Goal: Find specific page/section: Find specific page/section

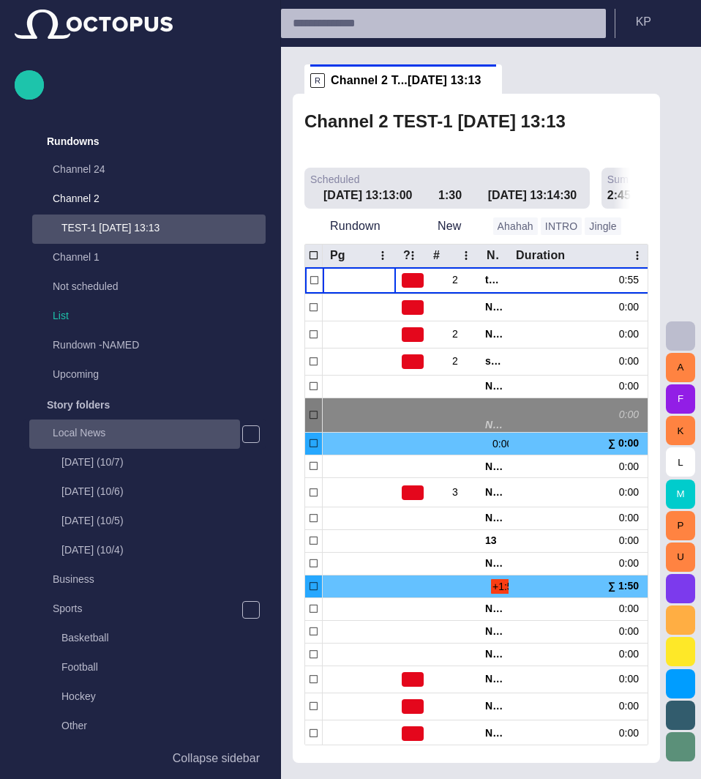
click at [95, 427] on p "Local News" at bounding box center [146, 432] width 187 height 15
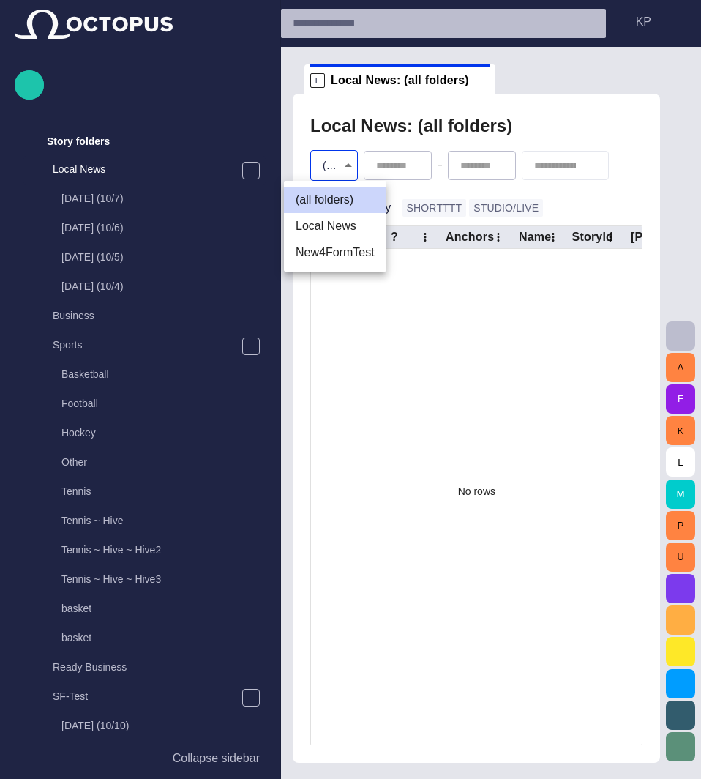
click at [337, 168] on body "Story Rundown Rundowns Channel 24 Channel 2 TEST-1 07/02 13:13 Channel 1 Not sc…" at bounding box center [350, 389] width 701 height 779
click at [331, 198] on li "(all folders)" at bounding box center [335, 200] width 102 height 26
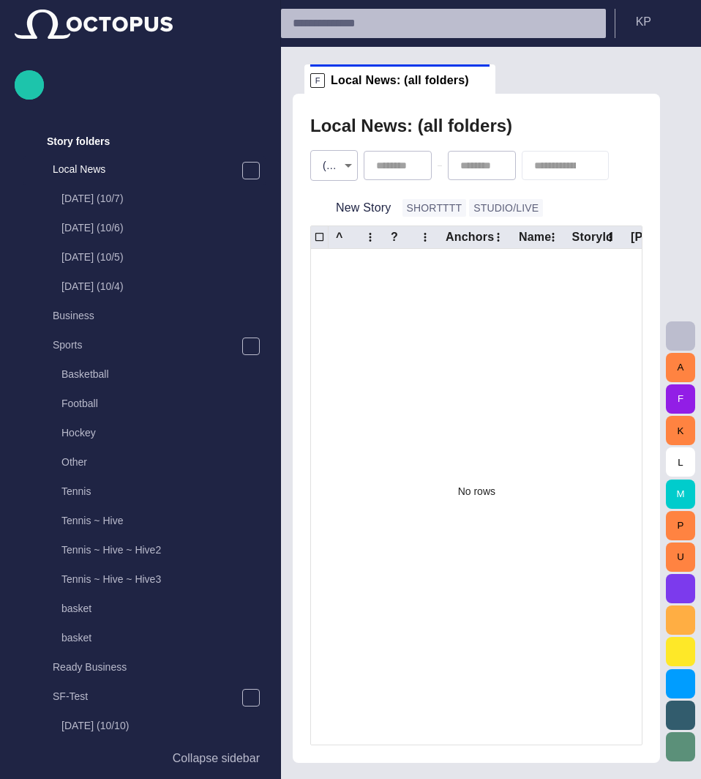
click at [386, 433] on div "No rows" at bounding box center [477, 491] width 332 height 485
click at [394, 204] on div "New Story" at bounding box center [356, 208] width 92 height 26
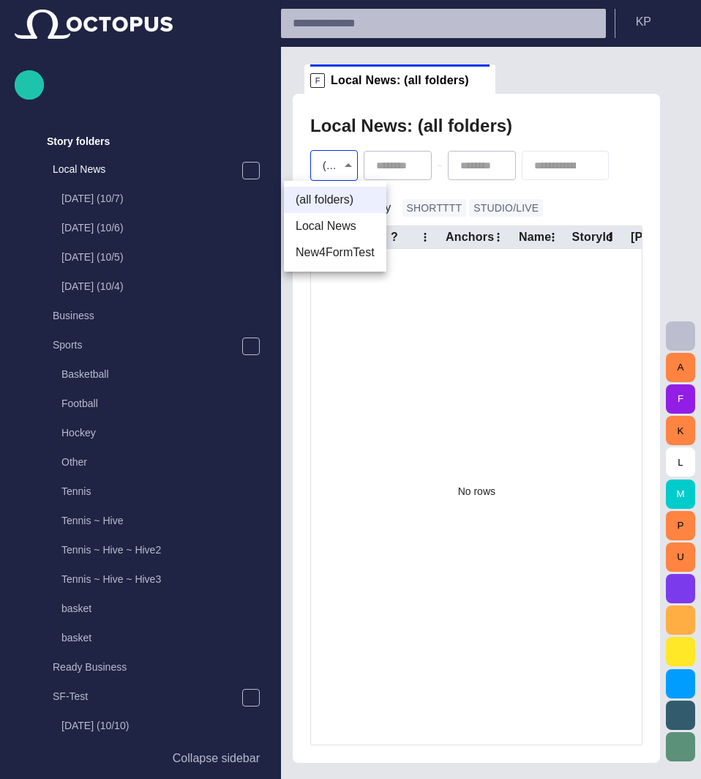
click at [351, 162] on body "Story Rundown Rundowns Channel 24 Channel 2 TEST-1 07/02 13:13 Channel 1 Not sc…" at bounding box center [350, 389] width 701 height 779
click at [336, 229] on li "Local News" at bounding box center [335, 226] width 102 height 26
type input "****"
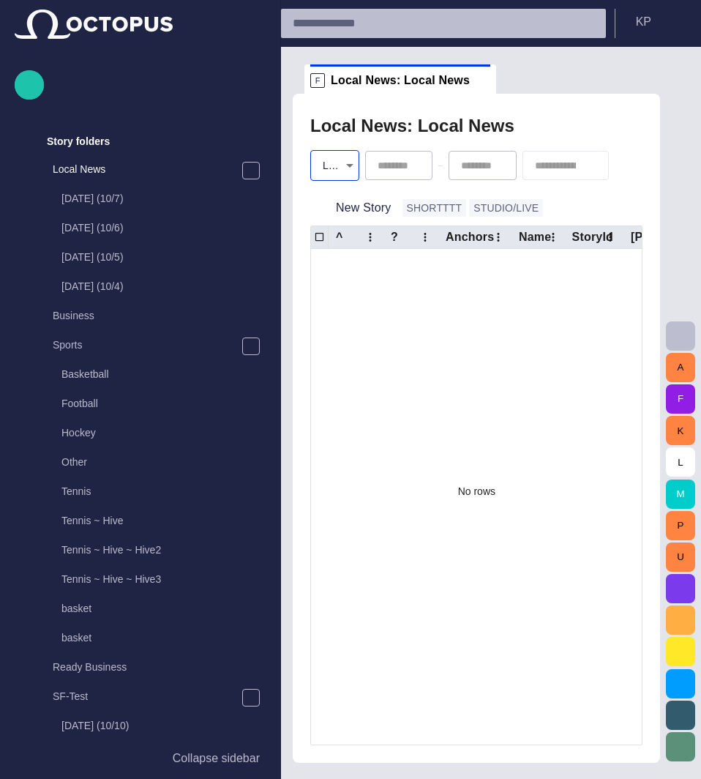
click at [398, 439] on div "No rows" at bounding box center [477, 491] width 332 height 485
click at [580, 211] on div "New Story SHORTTTT STUDIO/LIVE" at bounding box center [476, 207] width 332 height 35
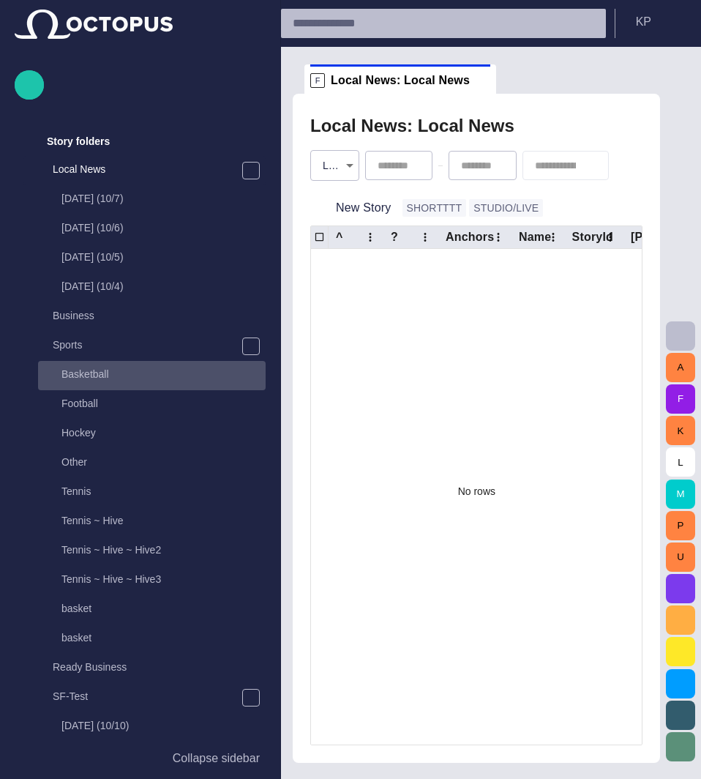
click at [81, 371] on p "Basketball" at bounding box center [163, 374] width 204 height 15
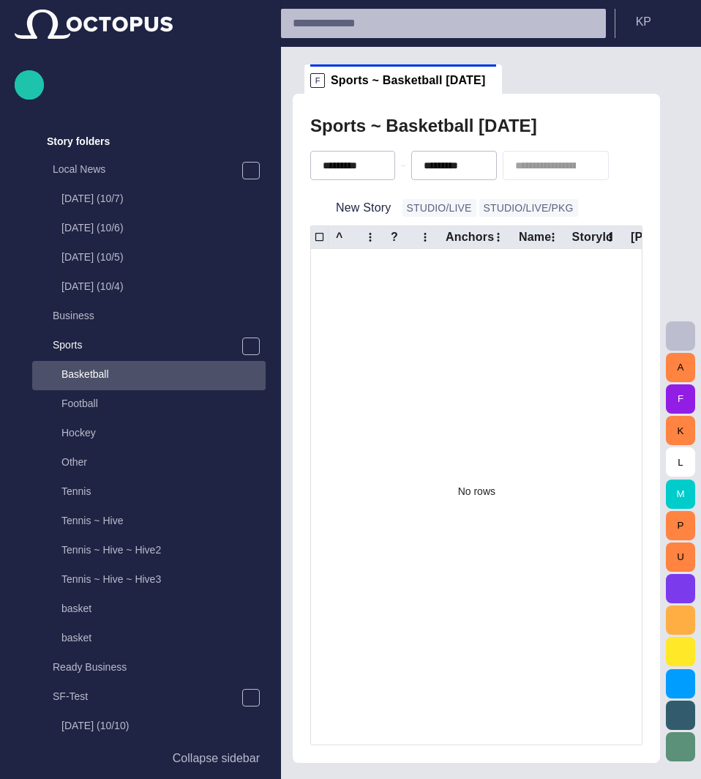
scroll to position [468, 0]
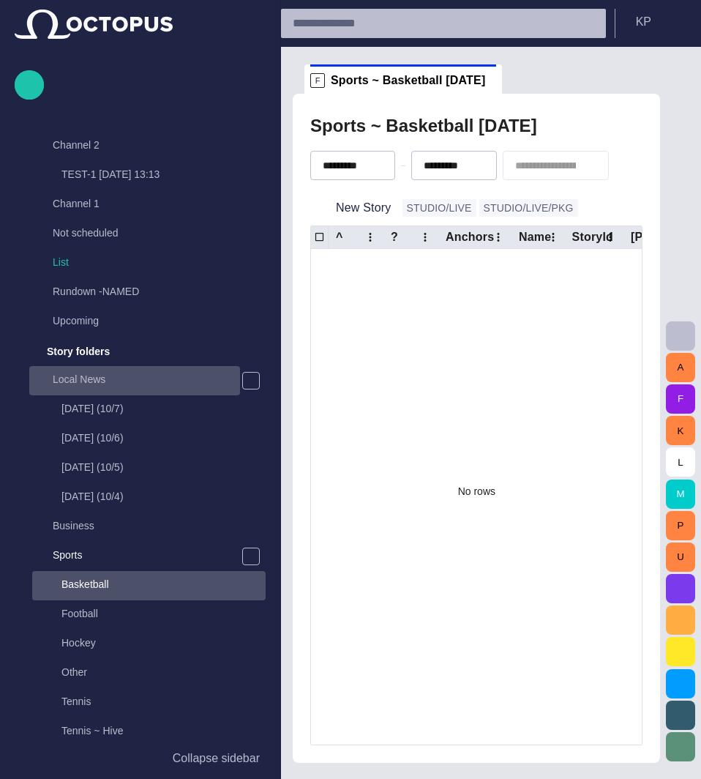
click at [80, 381] on p "Local News" at bounding box center [146, 379] width 187 height 15
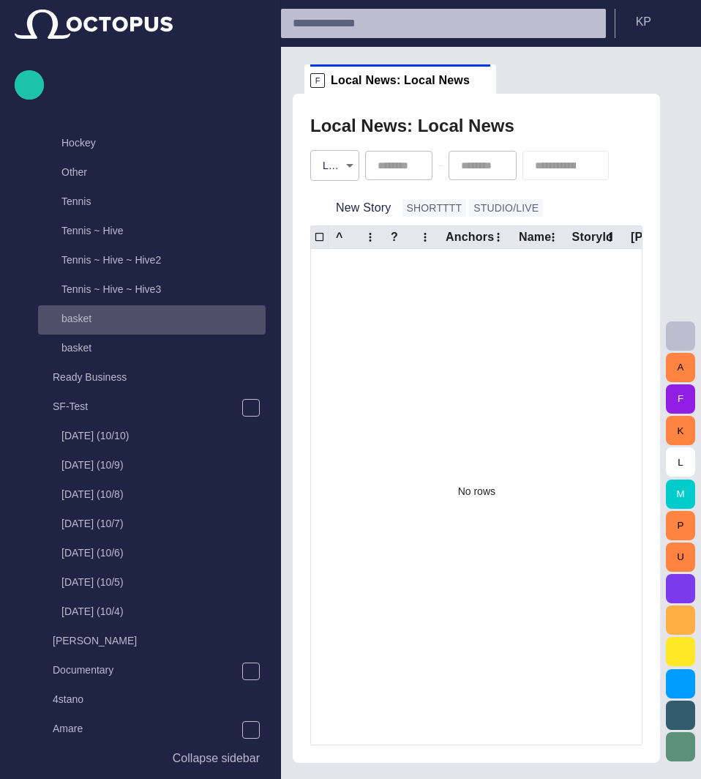
scroll to position [580, 0]
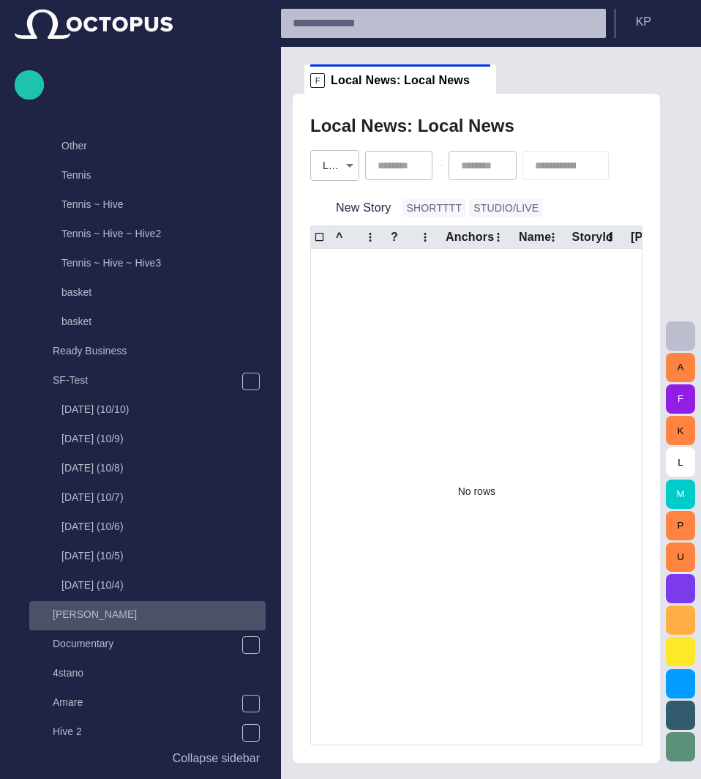
click at [81, 608] on p "[PERSON_NAME]" at bounding box center [159, 614] width 213 height 15
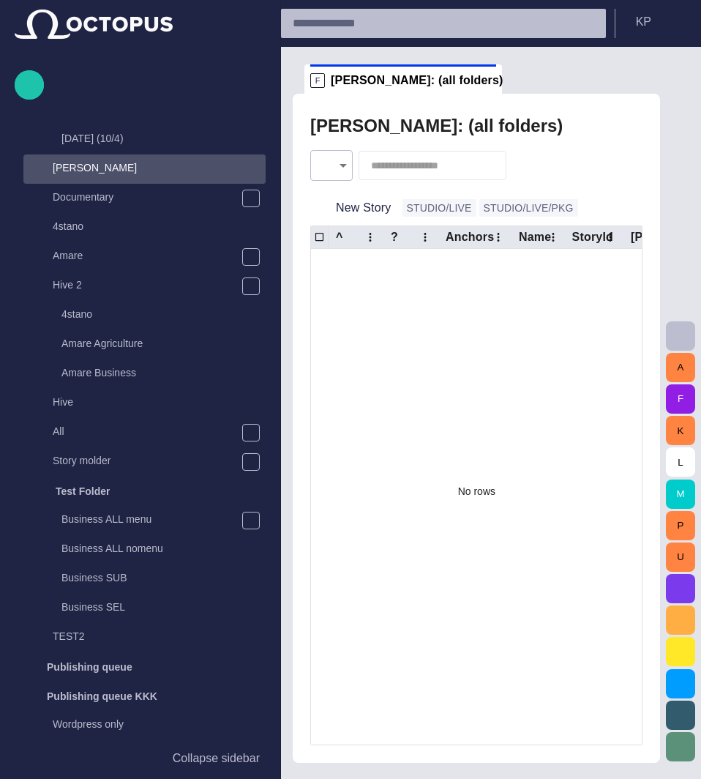
scroll to position [1054, 0]
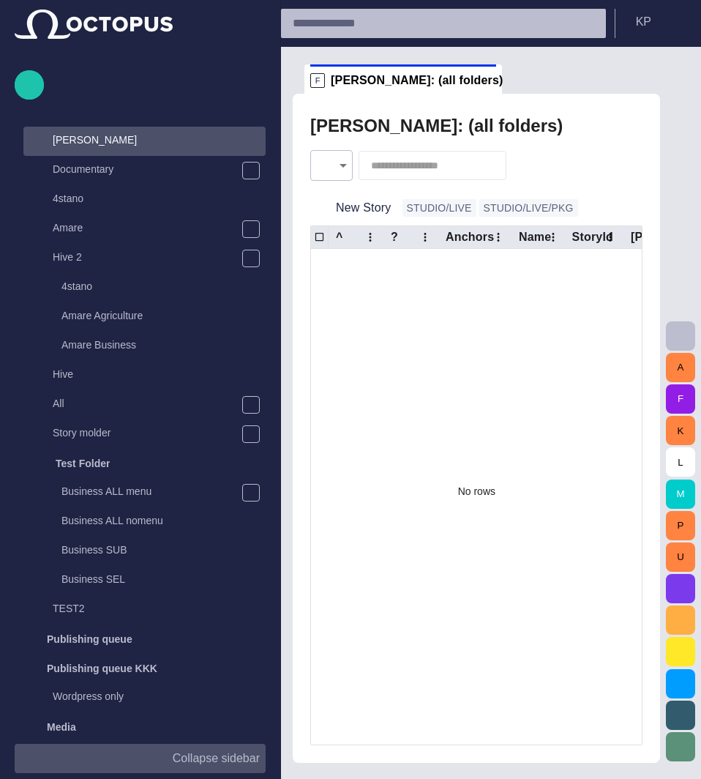
click at [219, 753] on p "Collapse sidebar" at bounding box center [216, 758] width 87 height 18
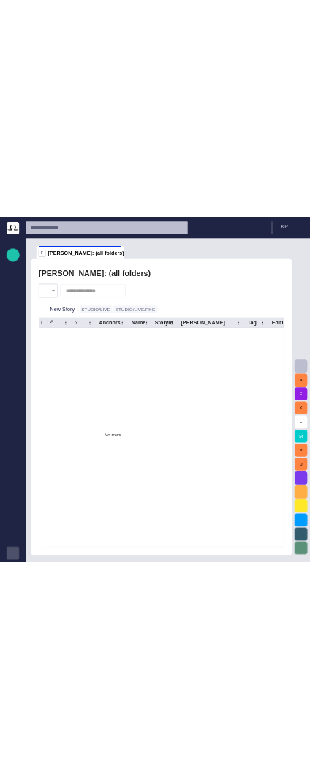
scroll to position [0, 0]
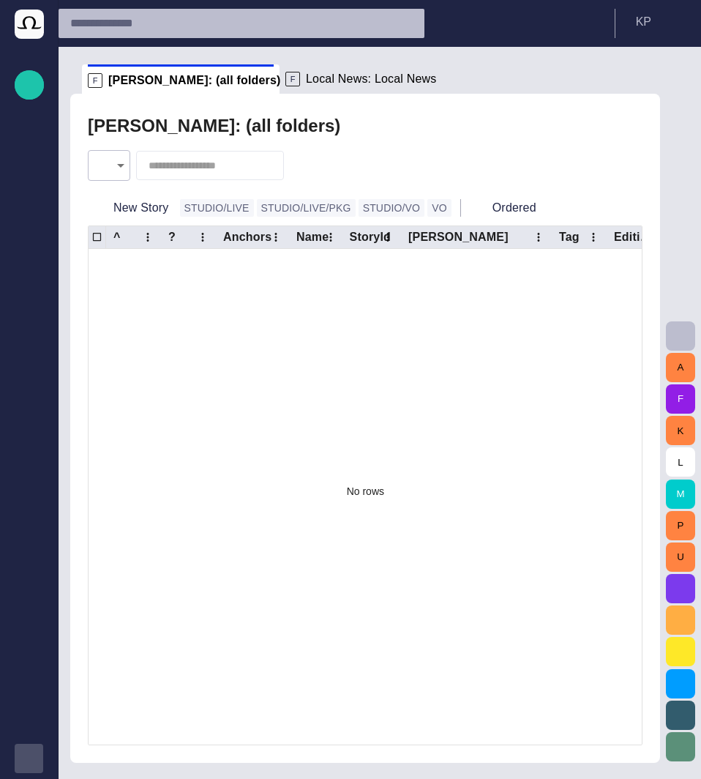
click at [119, 165] on body "Story Rundown Rundowns Story folders Publishing queue Publishing queue KKK Medi…" at bounding box center [350, 389] width 701 height 779
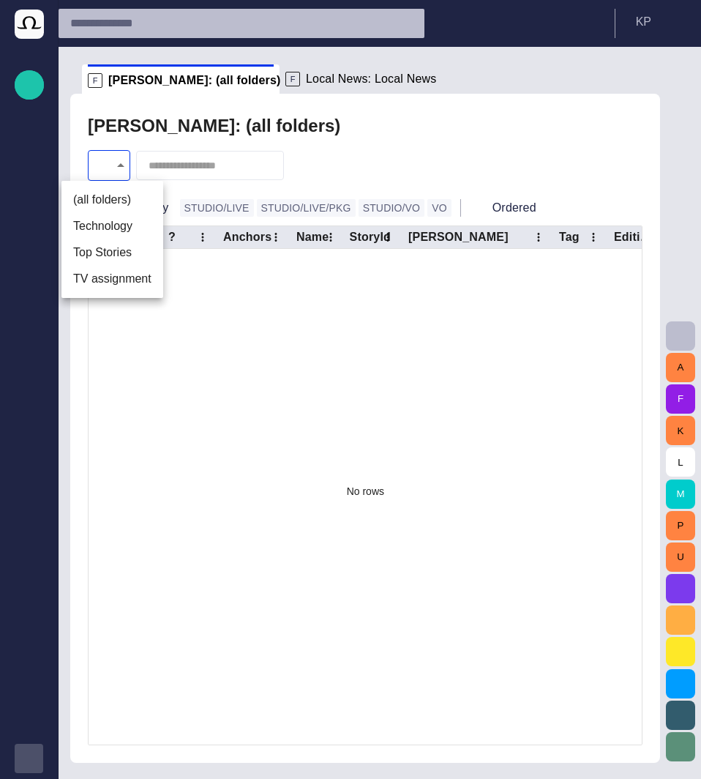
click at [108, 203] on li "(all folders)" at bounding box center [112, 200] width 102 height 26
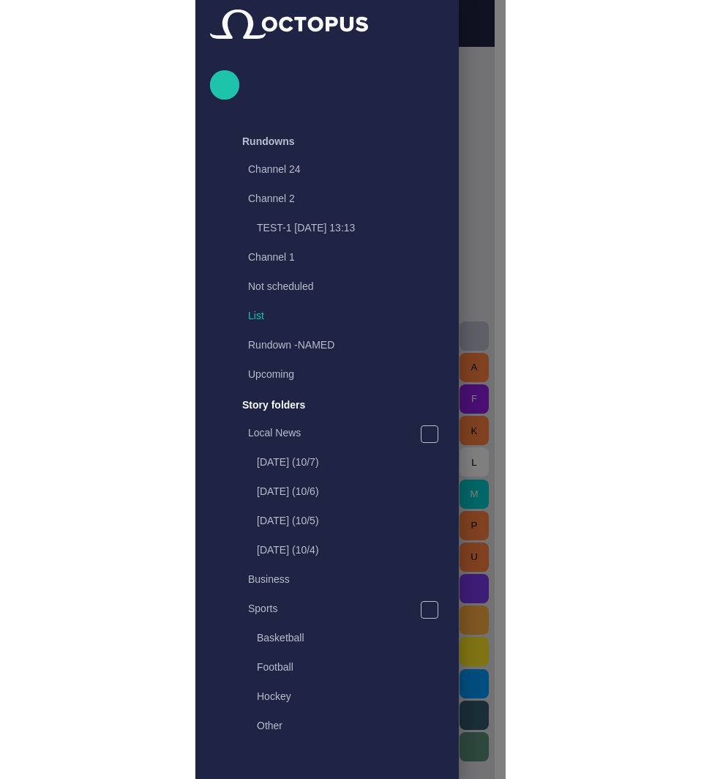
scroll to position [263, 0]
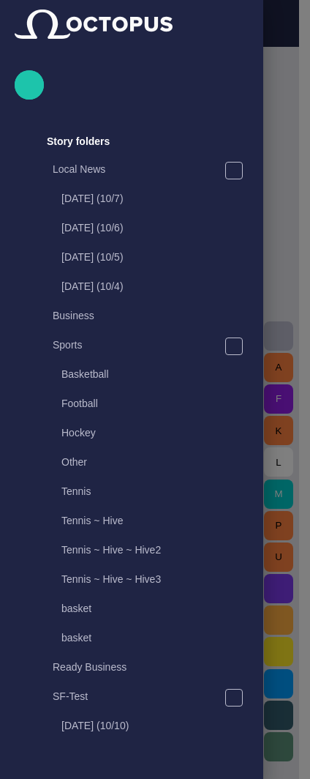
click at [278, 294] on div at bounding box center [155, 389] width 310 height 779
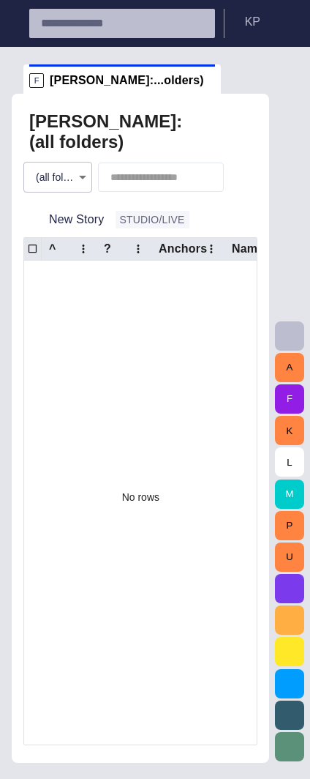
click at [55, 169] on body "K P F Thomas:...olders) Thomas: (all folders) (all folders) * New Story STUDIO/…" at bounding box center [155, 389] width 310 height 779
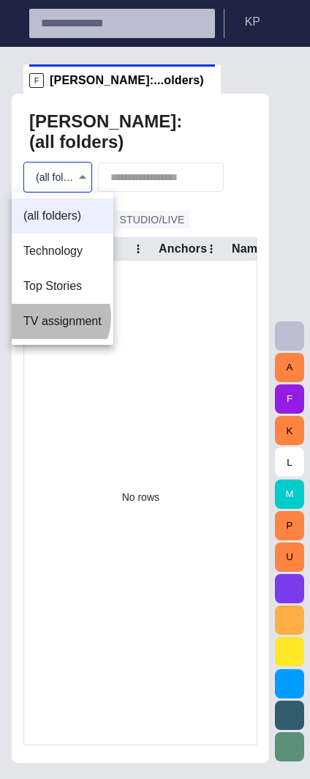
click at [45, 317] on li "TV assignment" at bounding box center [63, 321] width 102 height 35
type input "****"
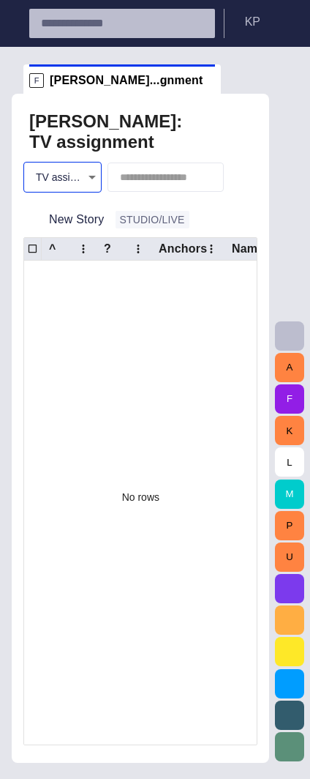
click at [151, 138] on h2 "[PERSON_NAME]: TV assignment" at bounding box center [105, 131] width 153 height 41
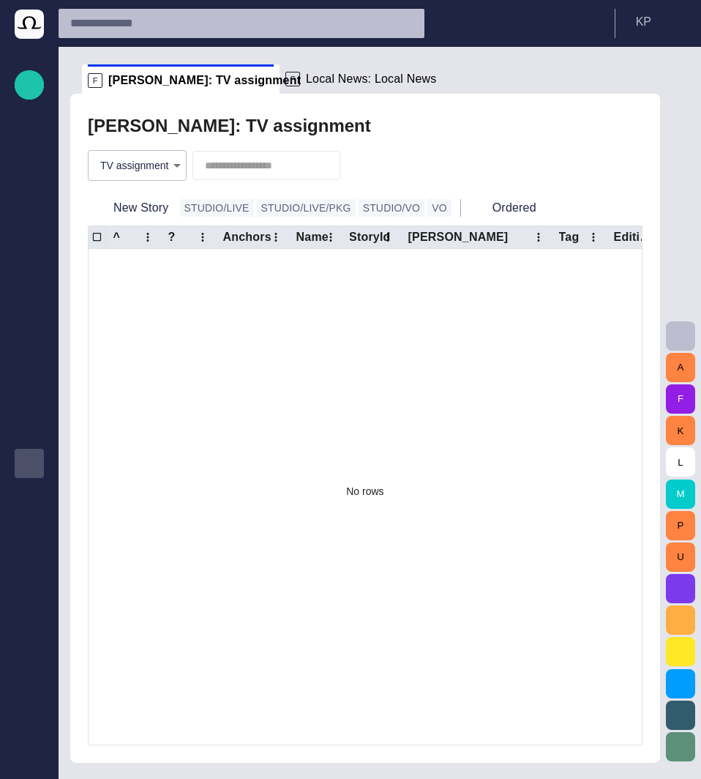
click at [23, 468] on p "[PERSON_NAME]'s media (playout)" at bounding box center [29, 461] width 18 height 15
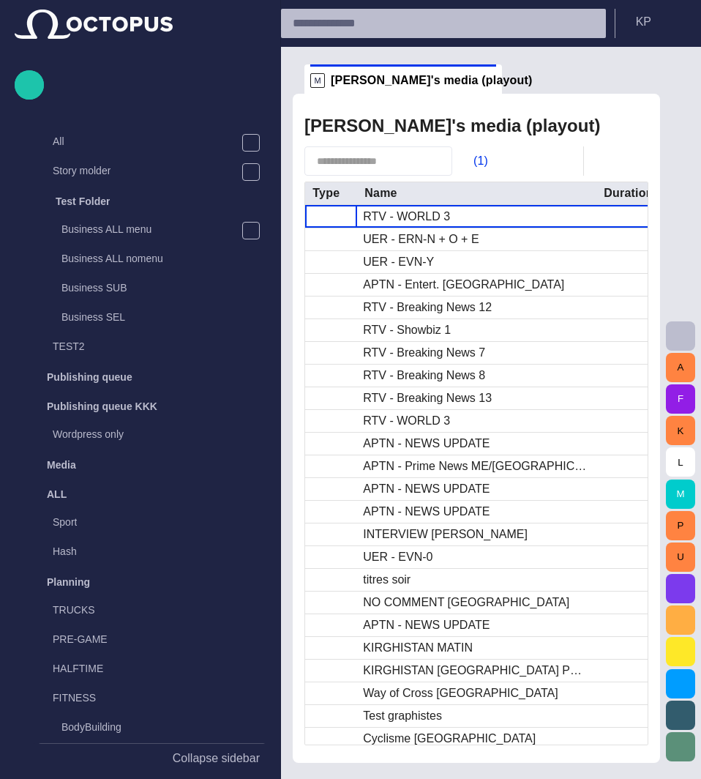
scroll to position [1313, 0]
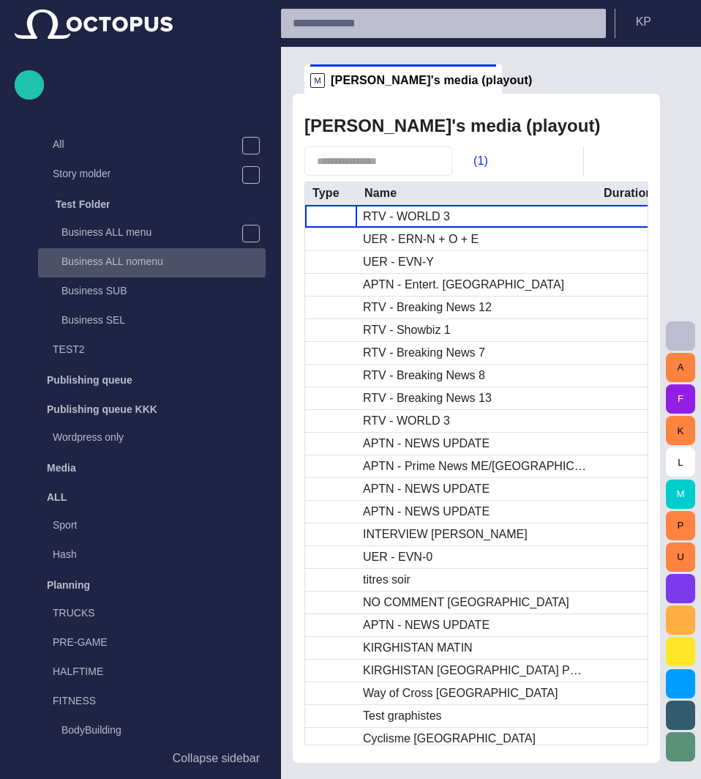
click at [116, 252] on div "Business ALL nomenu" at bounding box center [153, 261] width 225 height 20
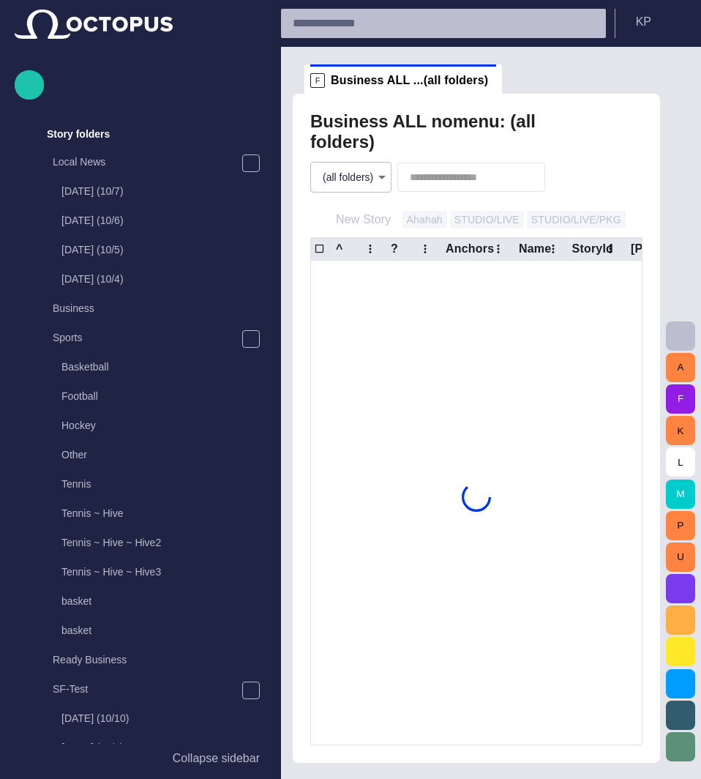
scroll to position [263, 0]
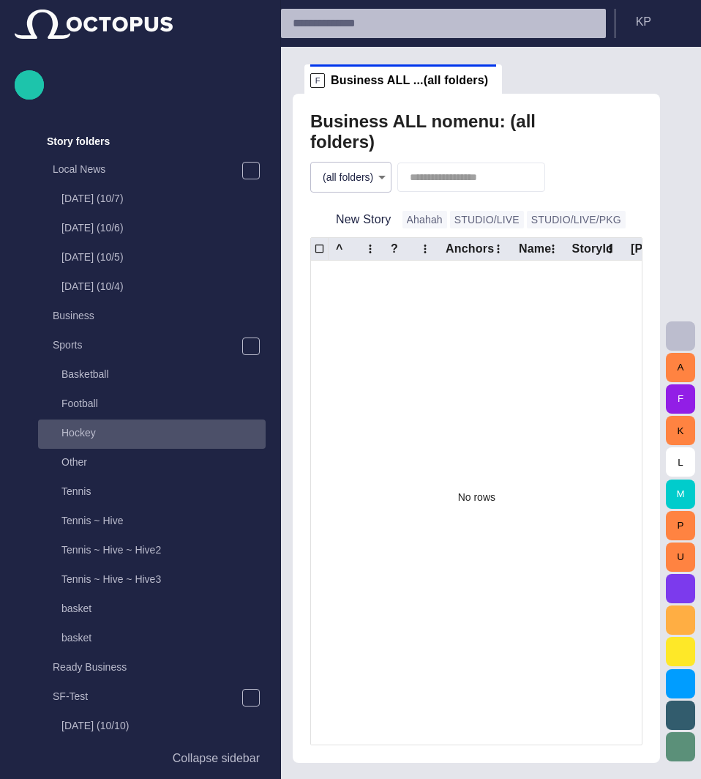
click at [89, 434] on p "Hockey" at bounding box center [78, 432] width 34 height 15
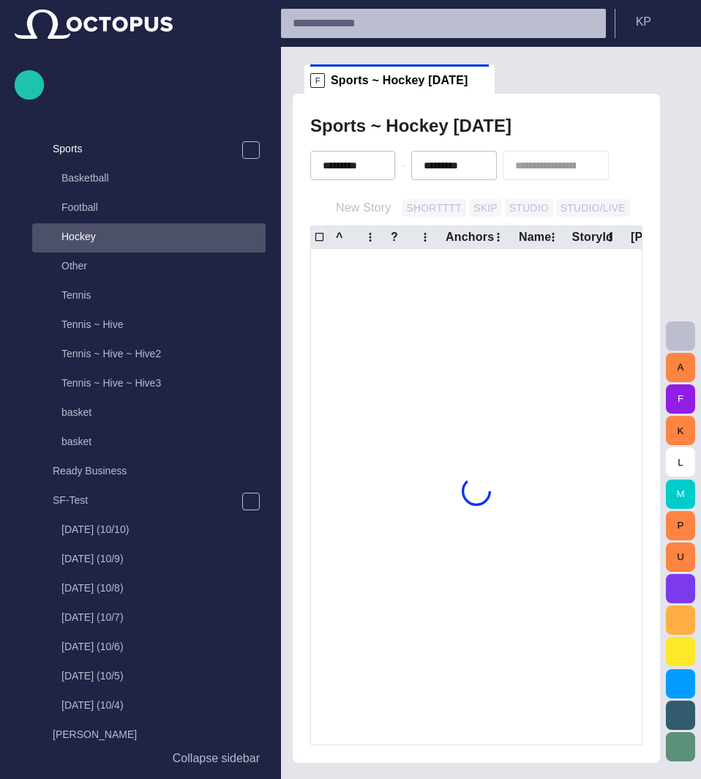
scroll to position [468, 0]
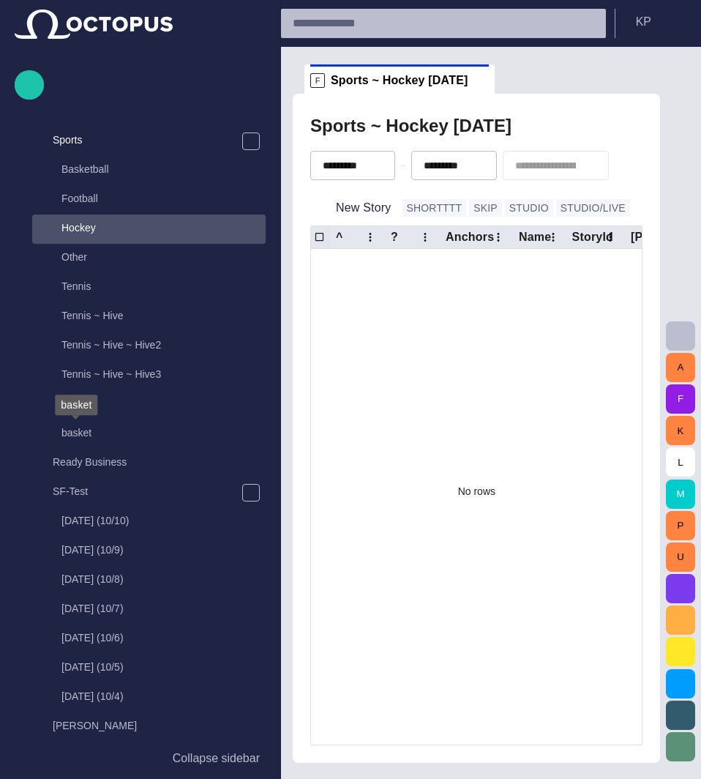
click at [89, 434] on p "basket" at bounding box center [76, 432] width 30 height 15
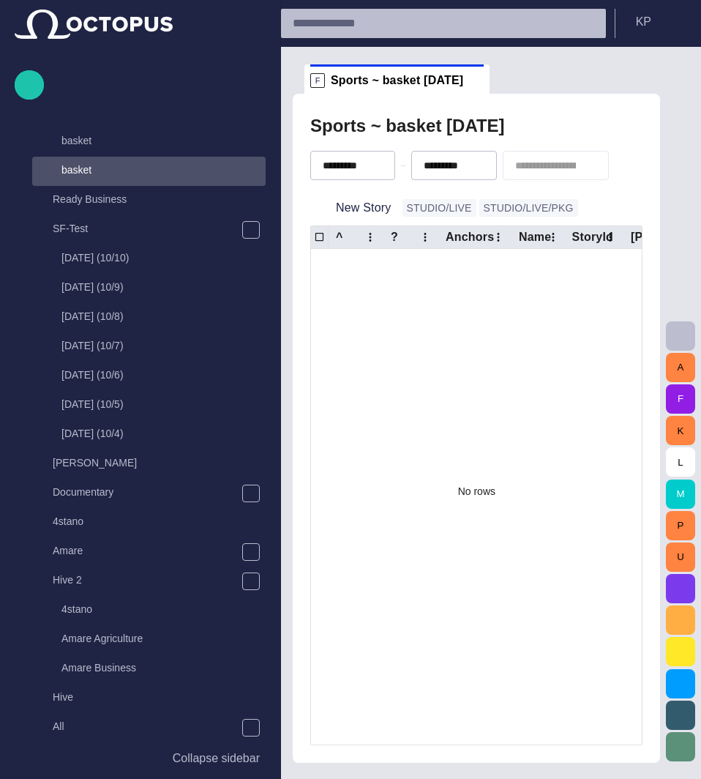
scroll to position [744, 0]
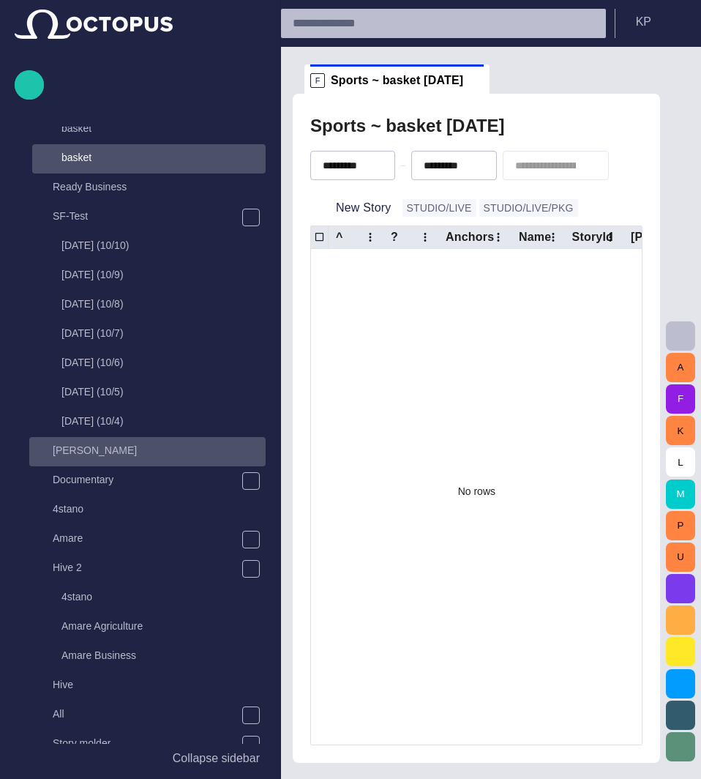
click at [72, 446] on p "[PERSON_NAME]" at bounding box center [95, 450] width 84 height 15
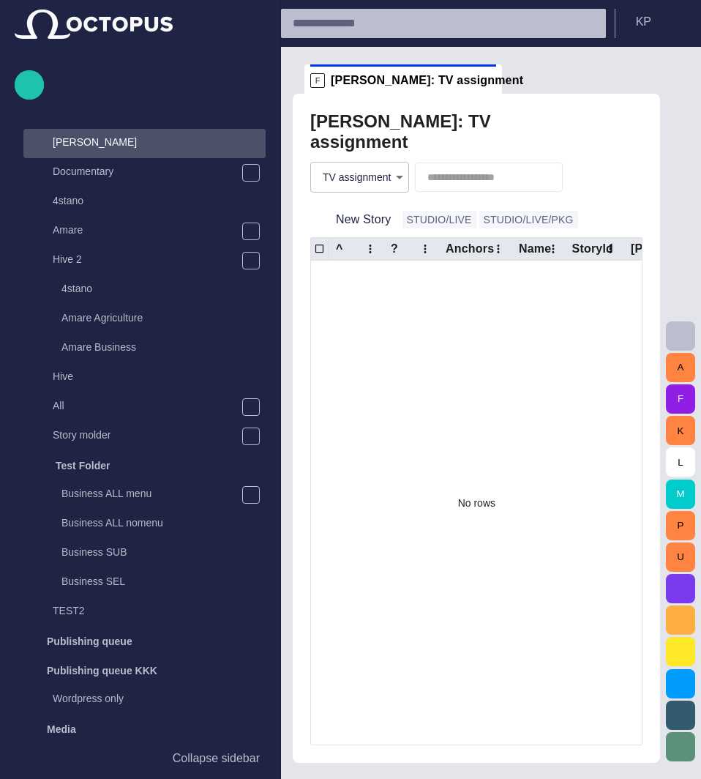
scroll to position [1054, 0]
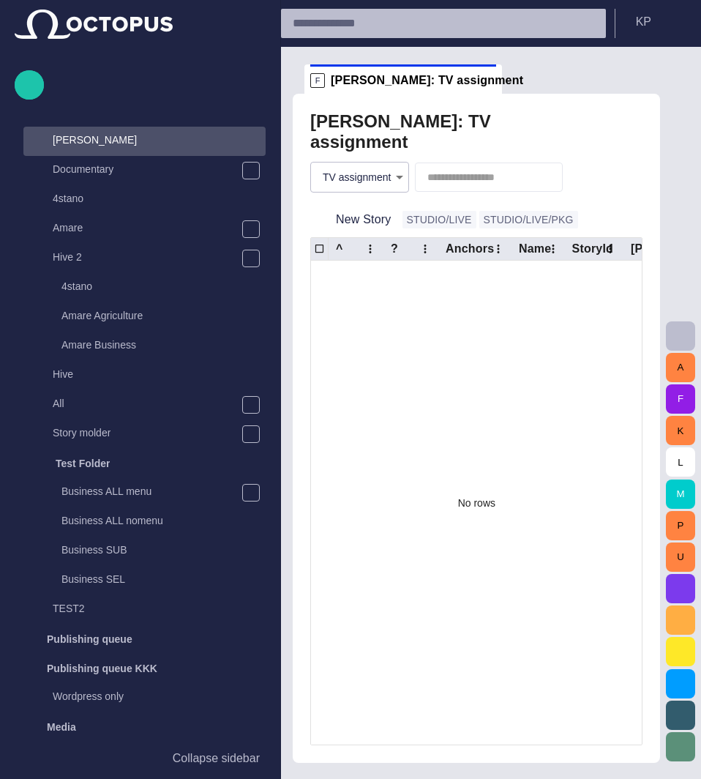
drag, startPoint x: 452, startPoint y: 364, endPoint x: 332, endPoint y: 403, distance: 126.8
click at [332, 403] on div "No rows" at bounding box center [477, 503] width 332 height 485
click at [660, 21] on button "K P" at bounding box center [658, 22] width 68 height 26
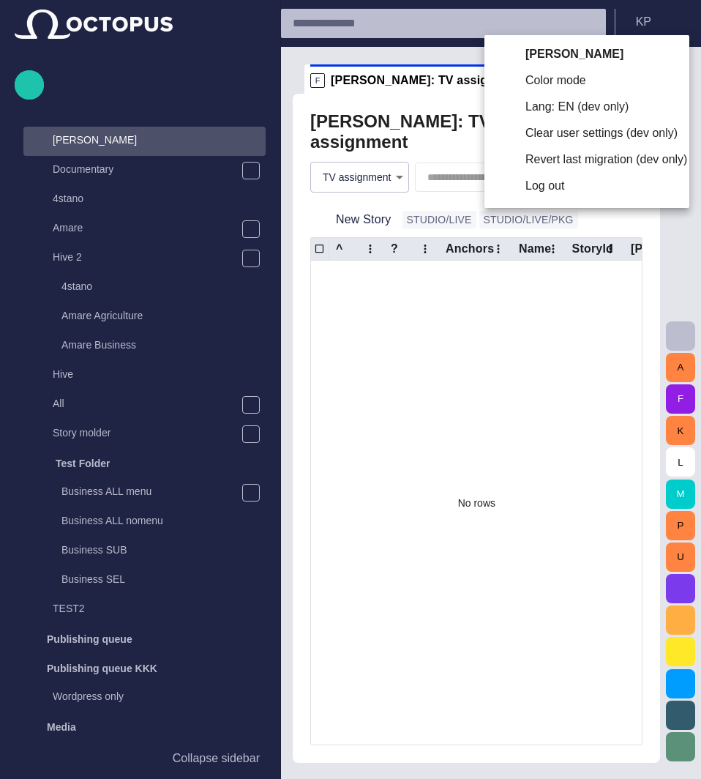
click at [533, 190] on li "Log out" at bounding box center [586, 186] width 205 height 26
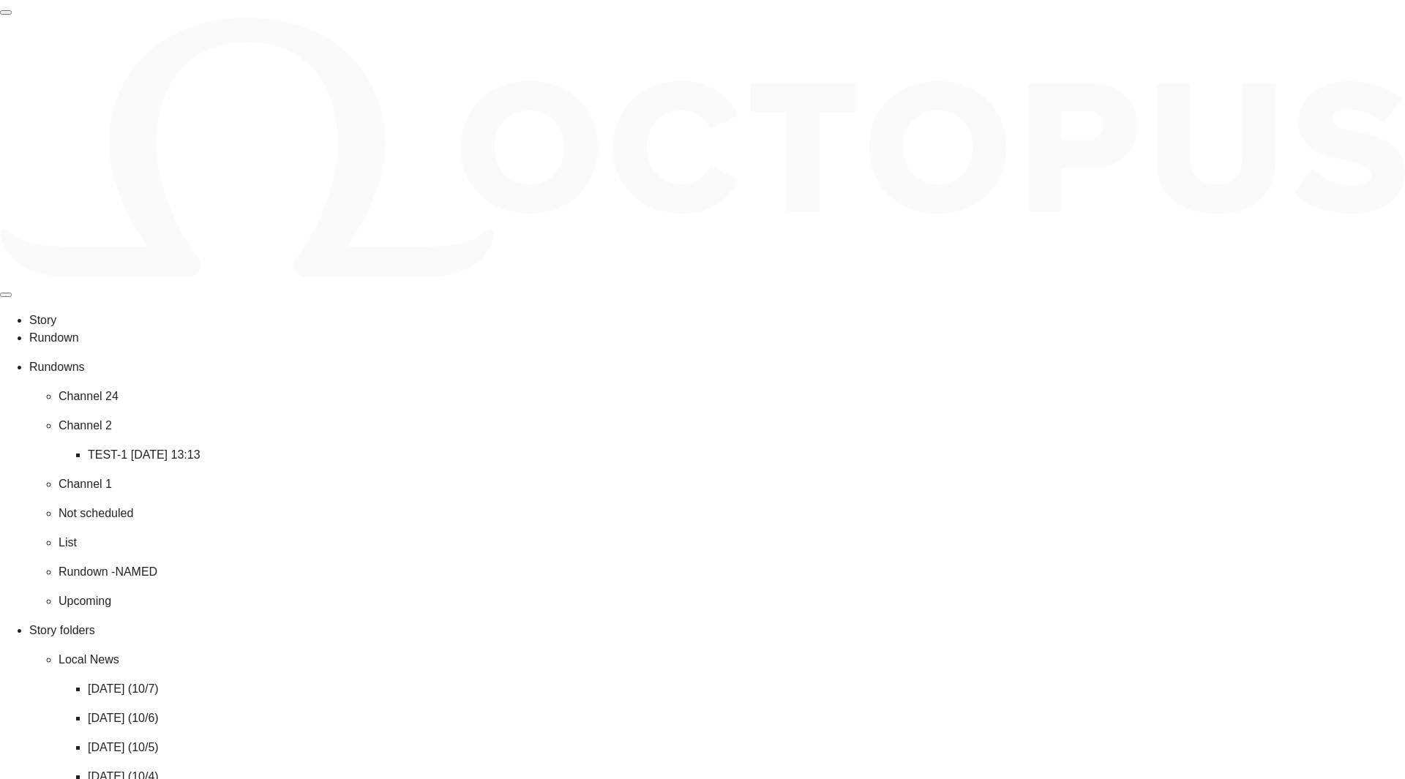
click at [92, 651] on p "Local News" at bounding box center [732, 660] width 1347 height 18
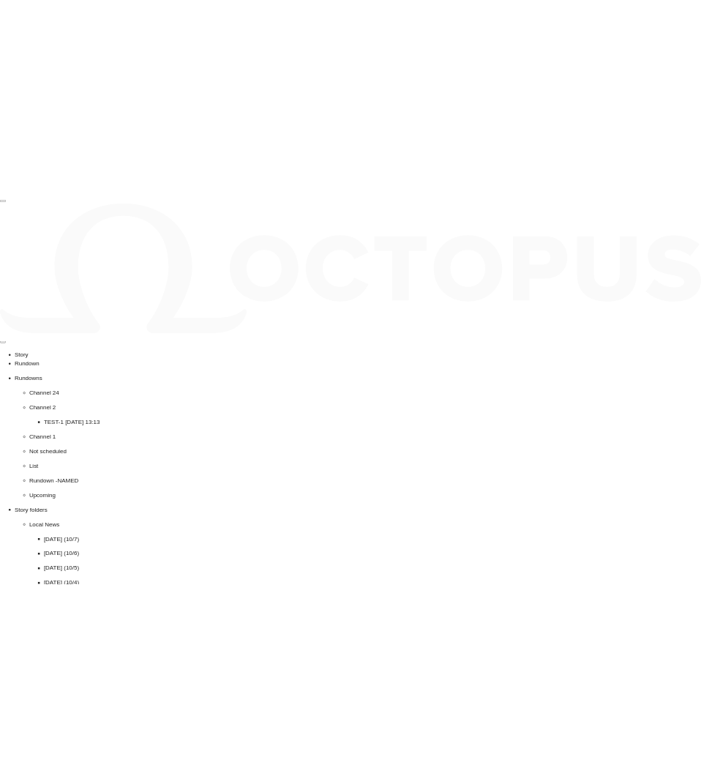
scroll to position [293, 0]
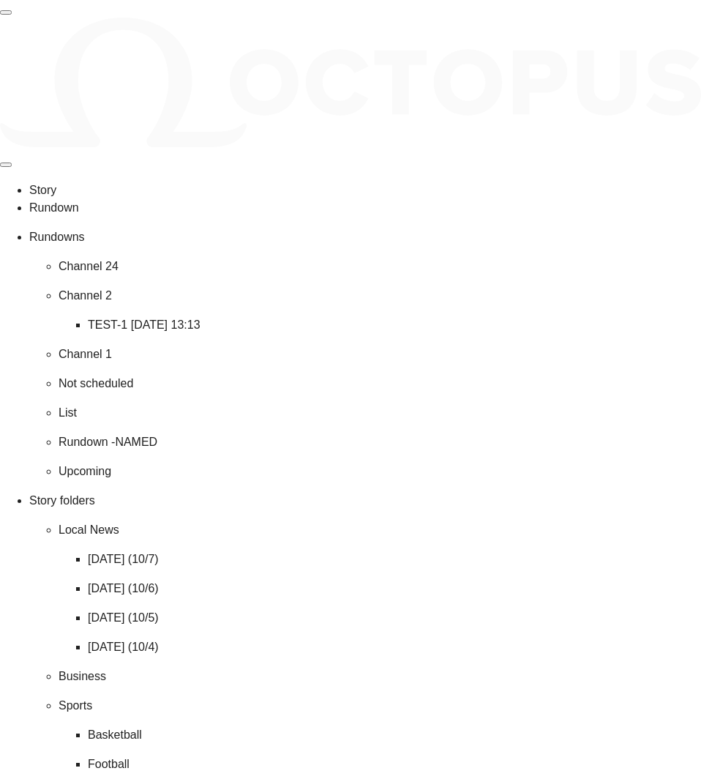
scroll to position [651, 0]
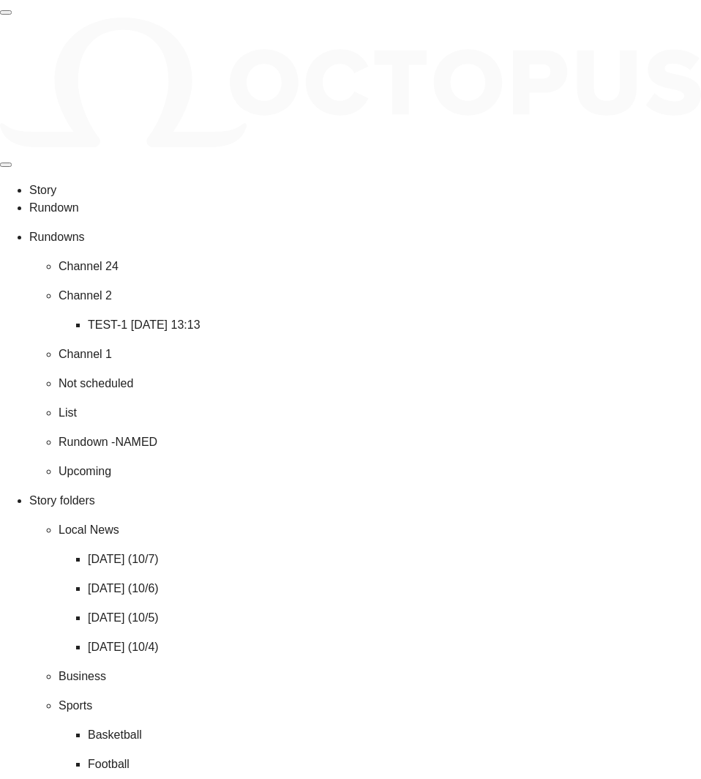
type input "*"
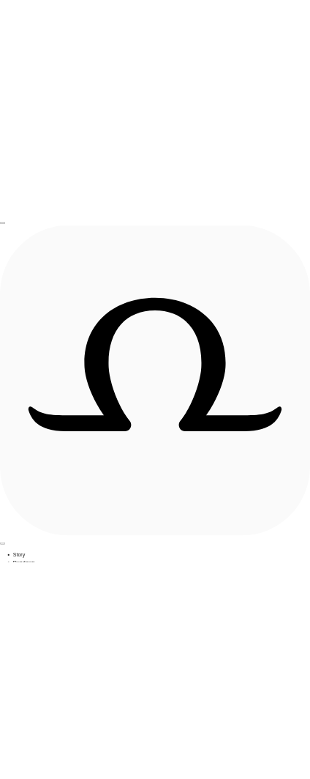
scroll to position [0, 0]
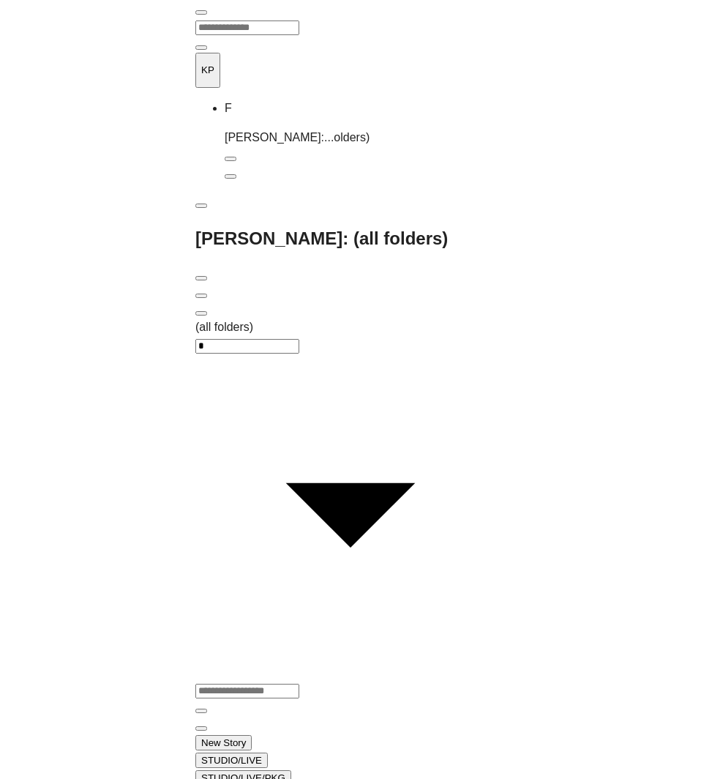
scroll to position [263, 0]
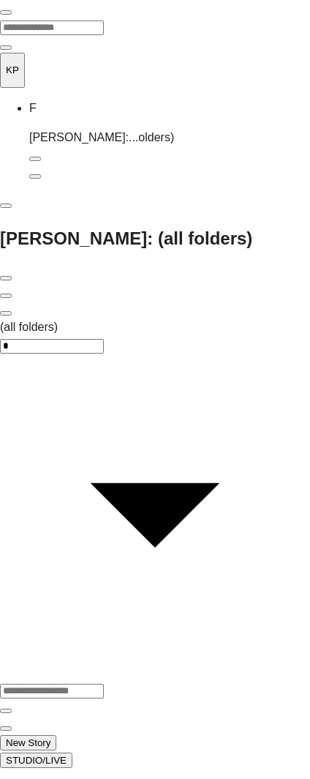
type input "****"
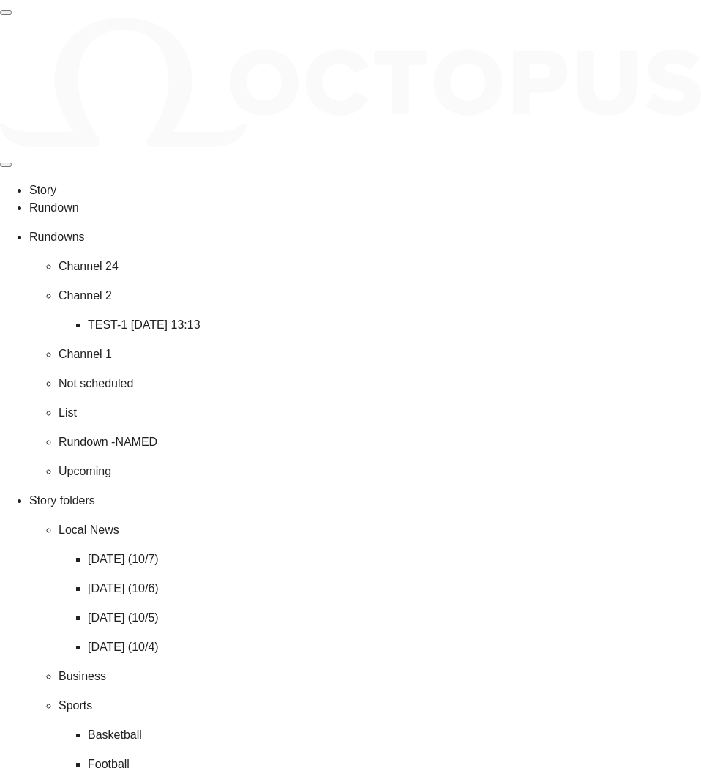
scroll to position [1054, 0]
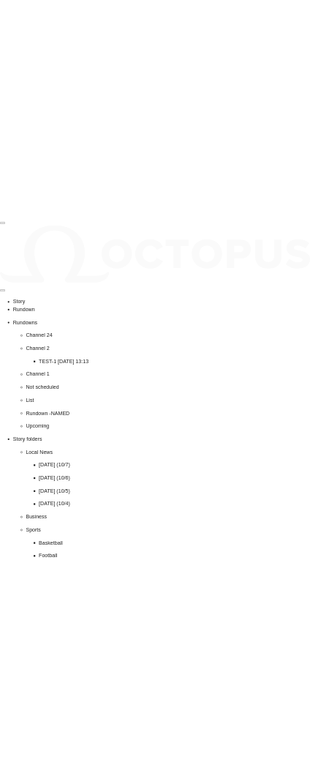
scroll to position [1112, 0]
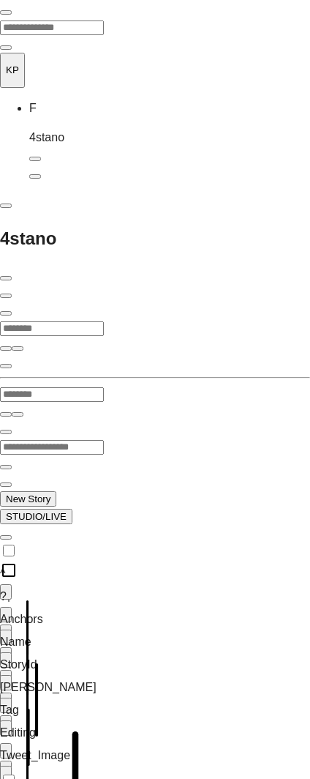
click at [244, 490] on div "New Story STUDIO/LIVE" at bounding box center [155, 516] width 310 height 53
click at [6, 12] on span "button" at bounding box center [6, 12] width 0 height 0
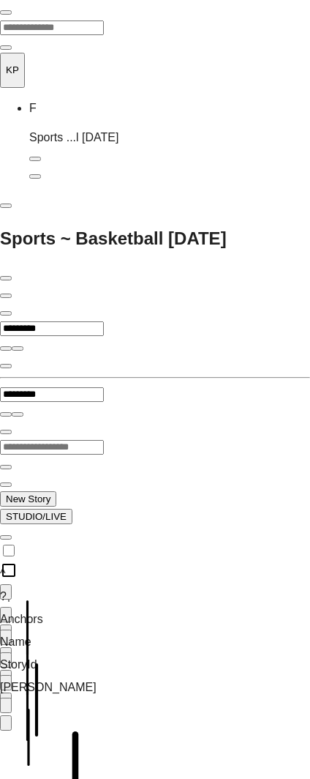
scroll to position [0, 0]
click at [6, 12] on span "button" at bounding box center [6, 12] width 0 height 0
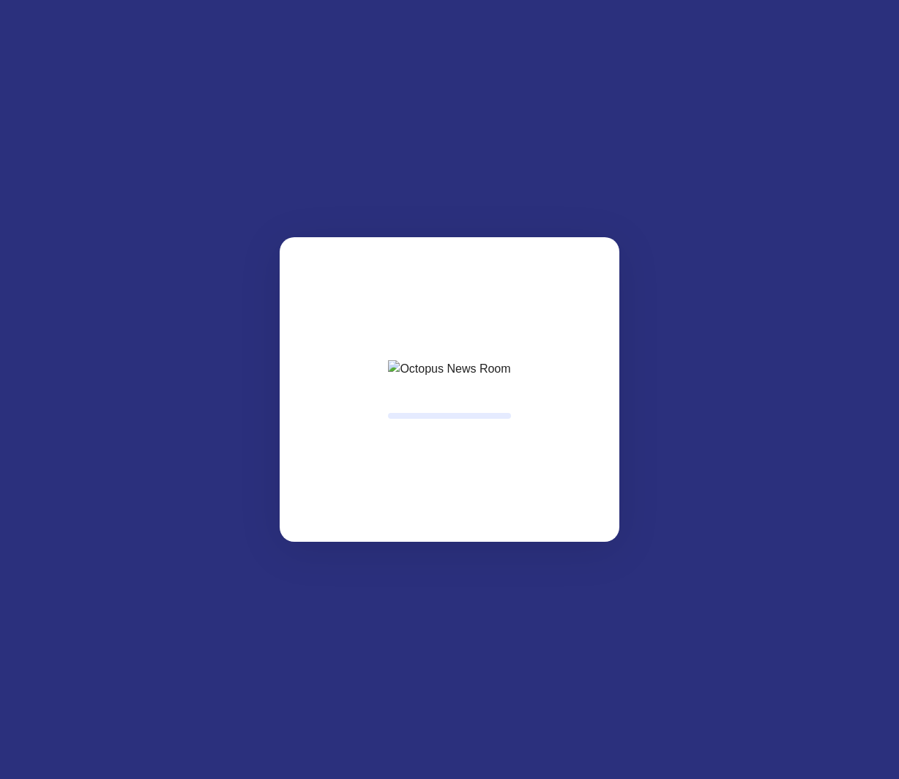
click at [834, 0] on html at bounding box center [449, 0] width 899 height 0
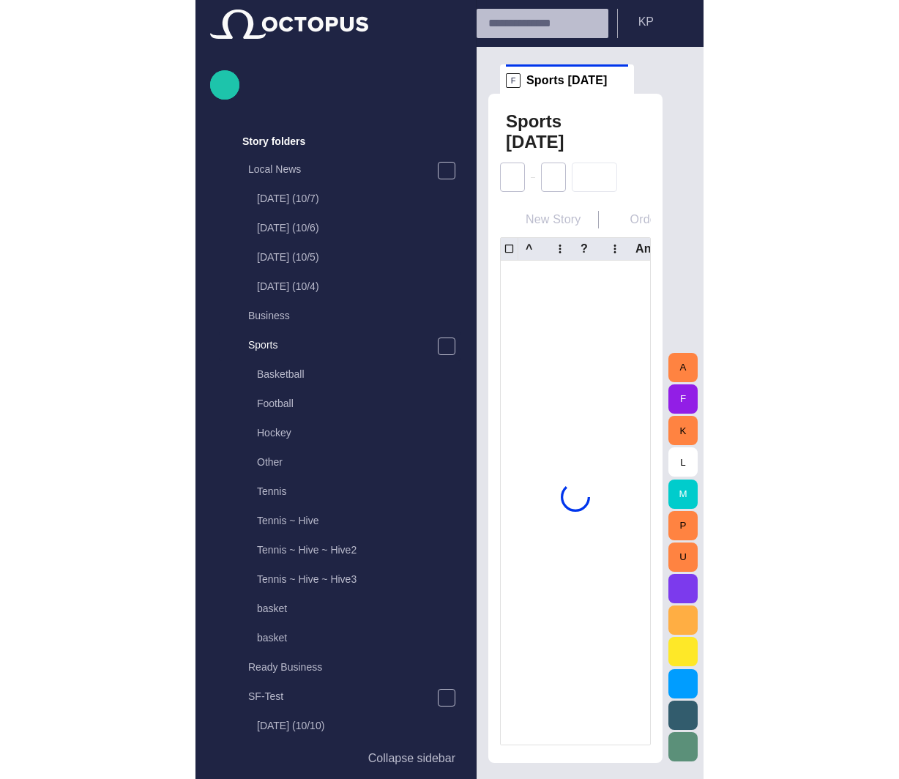
scroll to position [263, 0]
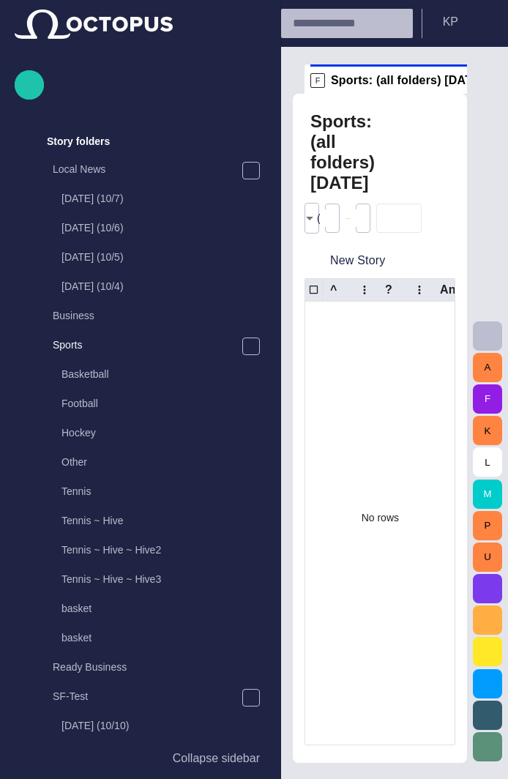
click at [423, 187] on div at bounding box center [415, 152] width 29 height 82
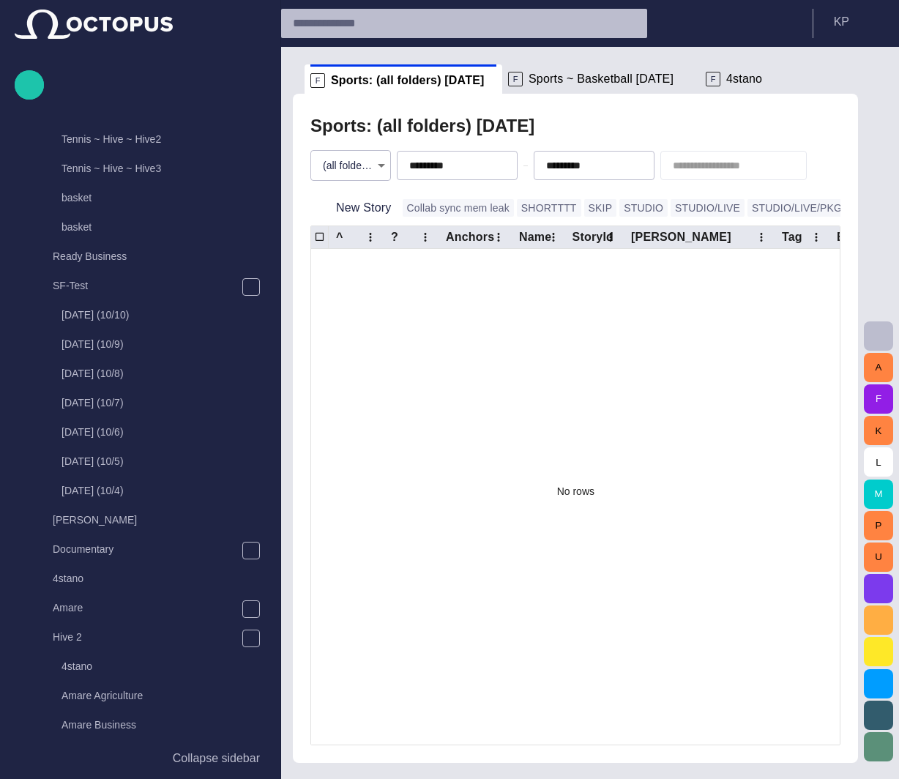
scroll to position [689, 0]
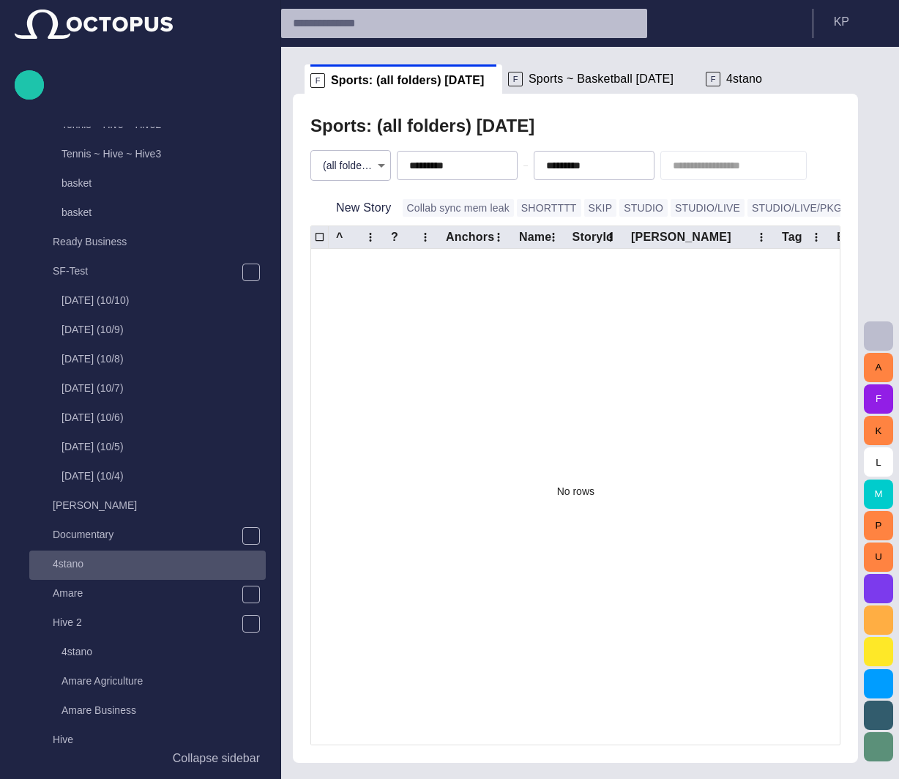
click at [75, 563] on p "4stano" at bounding box center [159, 563] width 213 height 15
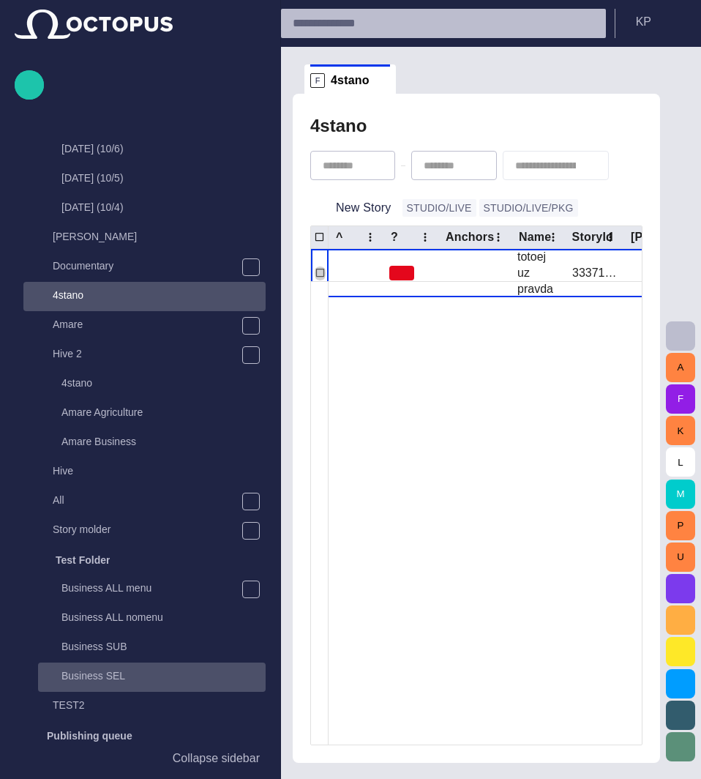
scroll to position [956, 0]
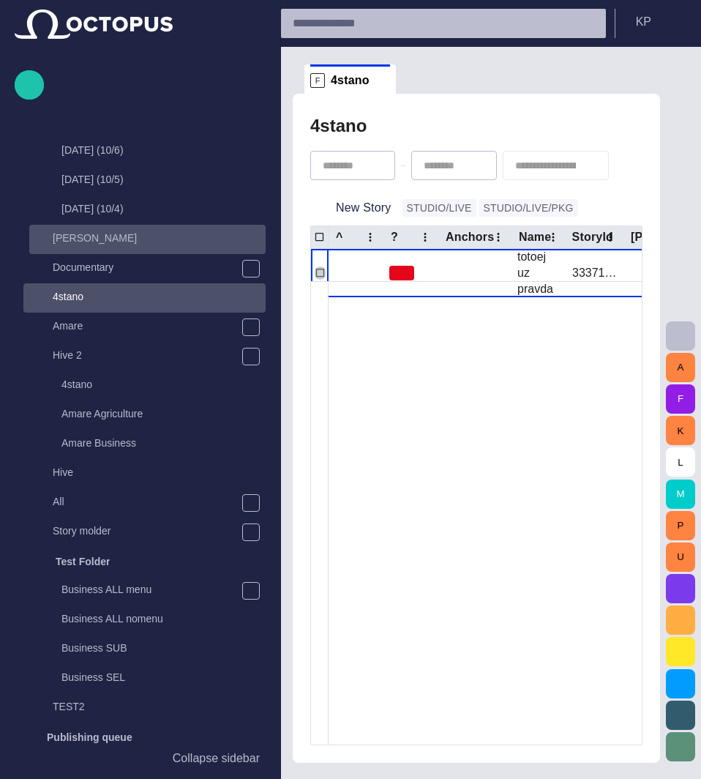
click at [67, 242] on p "[PERSON_NAME]" at bounding box center [159, 238] width 213 height 15
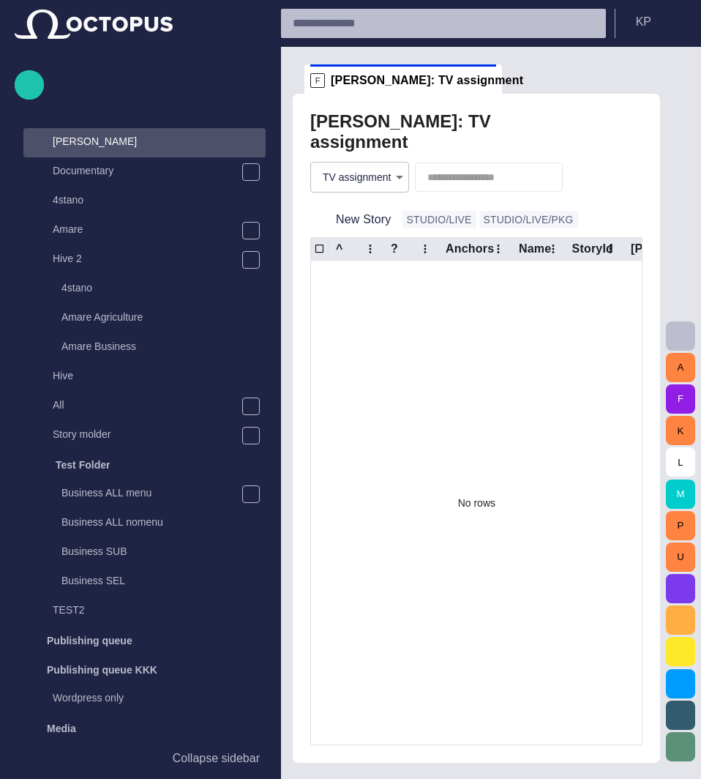
scroll to position [1054, 0]
click at [386, 171] on body "Story Rundown Rundowns Channel 24 Channel 2 TEST-1 [DATE] 13:13 Channel 1 Not s…" at bounding box center [350, 389] width 701 height 779
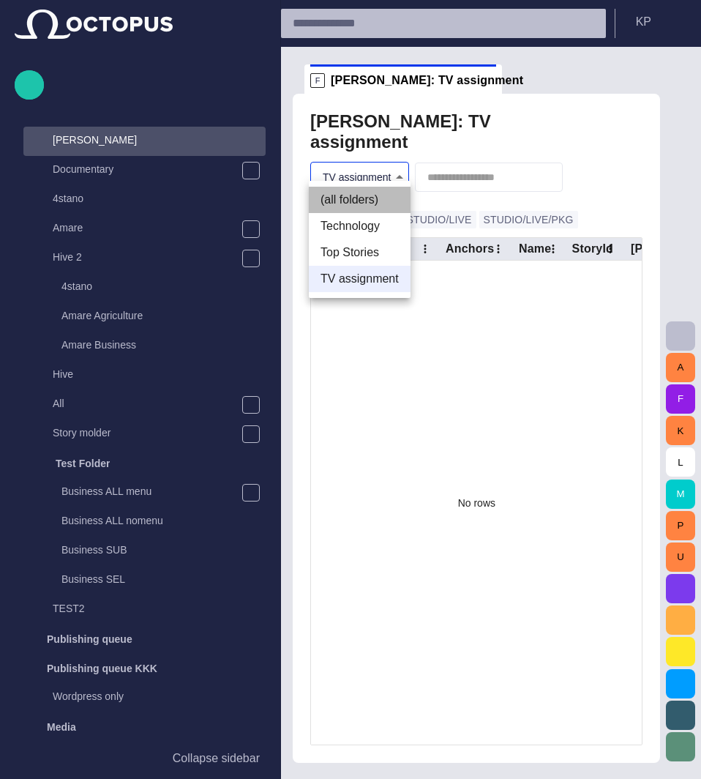
click at [369, 201] on li "(all folders)" at bounding box center [360, 200] width 102 height 26
type input "*"
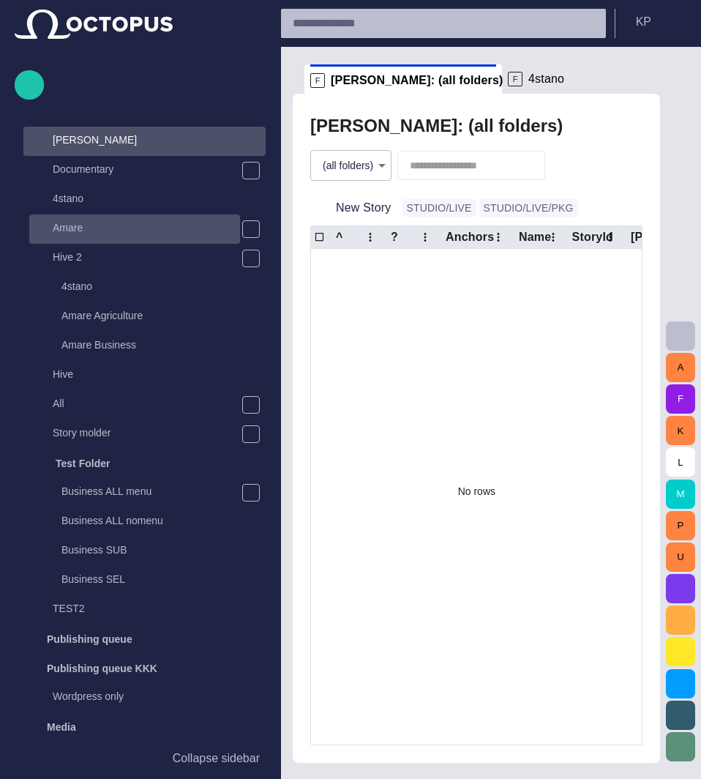
click at [75, 236] on div "Amare" at bounding box center [136, 227] width 208 height 20
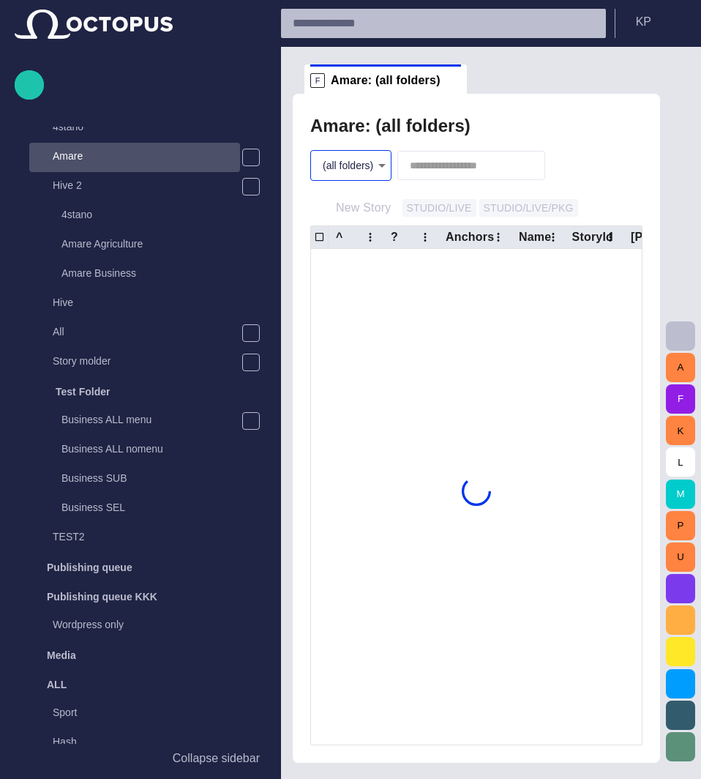
scroll to position [1142, 0]
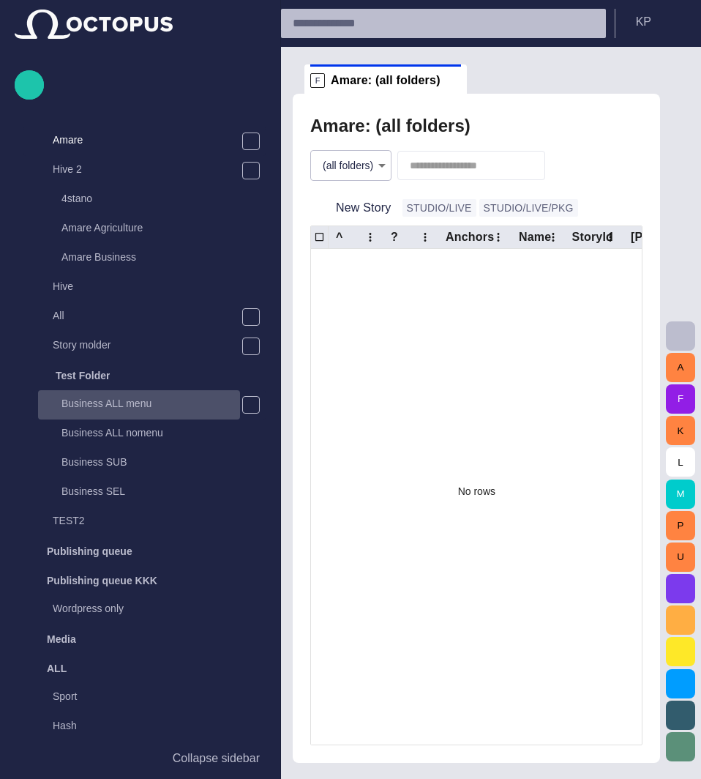
click at [127, 411] on p "Business ALL menu" at bounding box center [150, 403] width 179 height 15
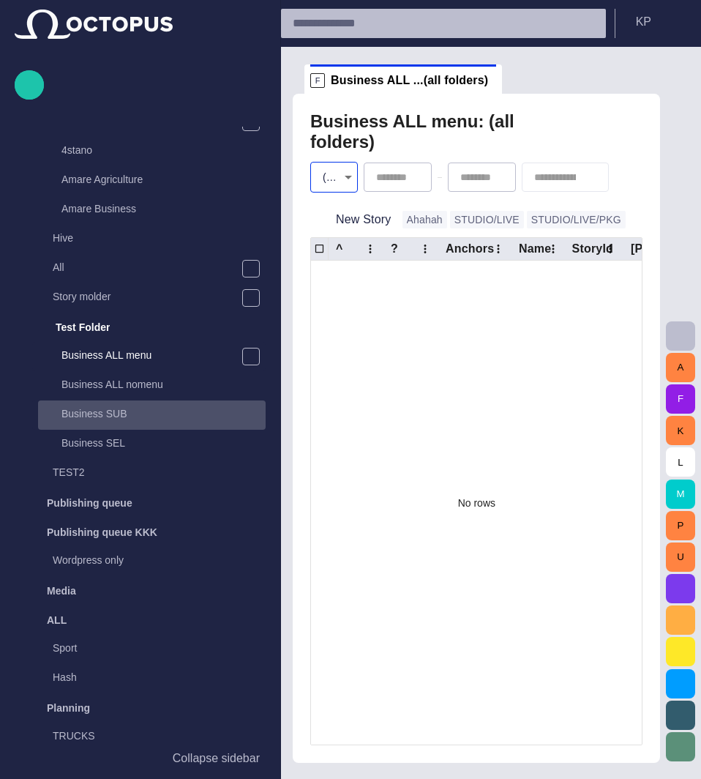
scroll to position [1129, 0]
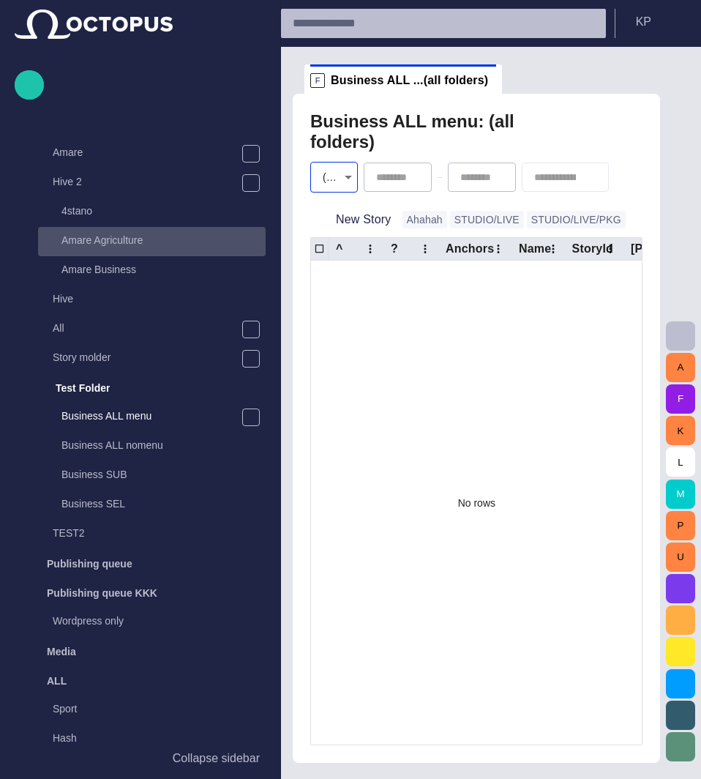
click at [119, 244] on p "Amare Agriculture" at bounding box center [163, 240] width 204 height 15
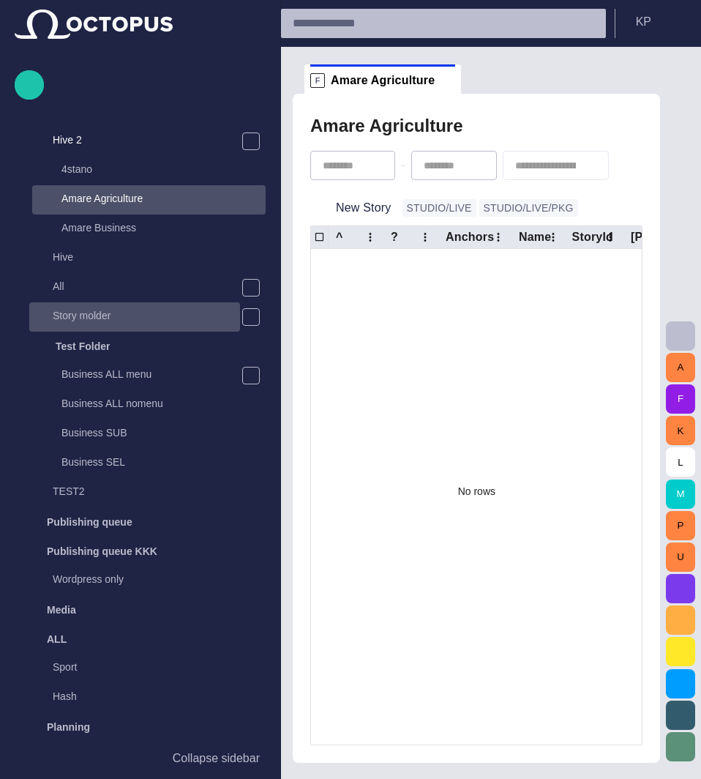
scroll to position [1088, 0]
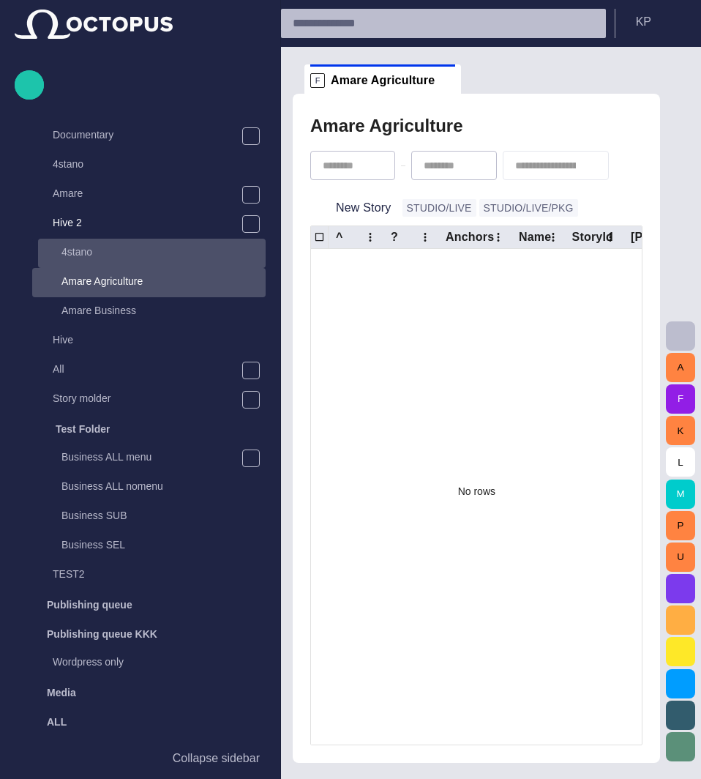
click at [81, 250] on p "4stano" at bounding box center [163, 251] width 204 height 15
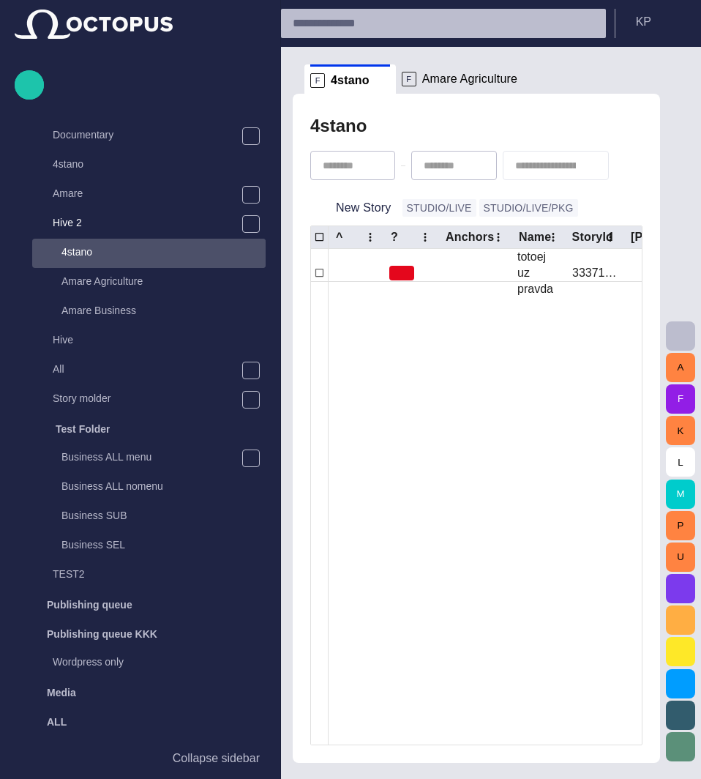
scroll to position [1200, 0]
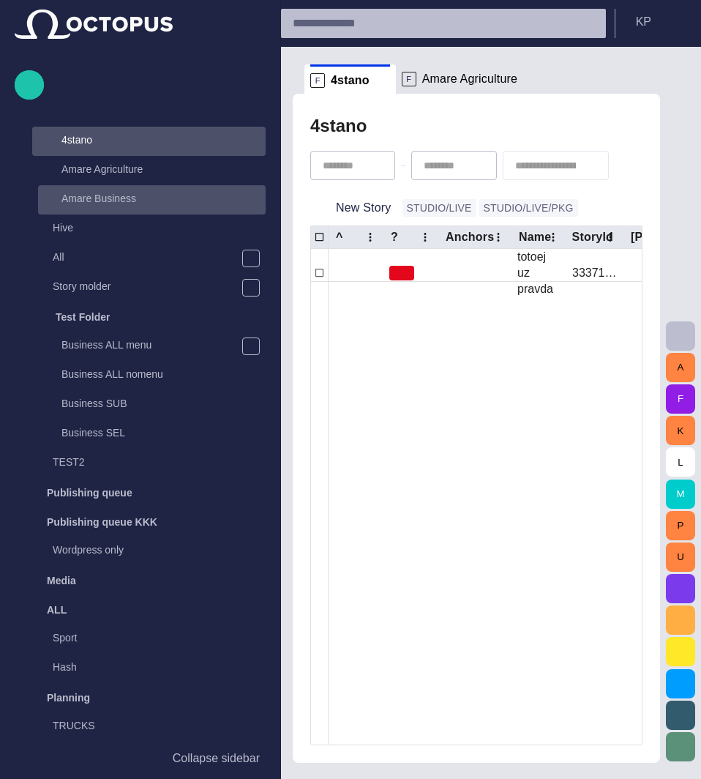
click at [102, 200] on p "Amare Business" at bounding box center [163, 198] width 204 height 15
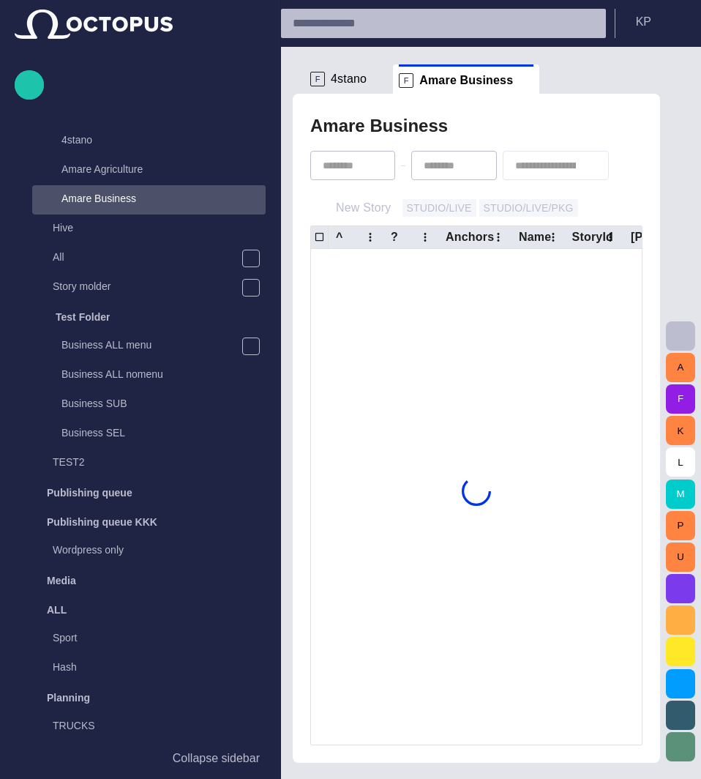
scroll to position [1259, 0]
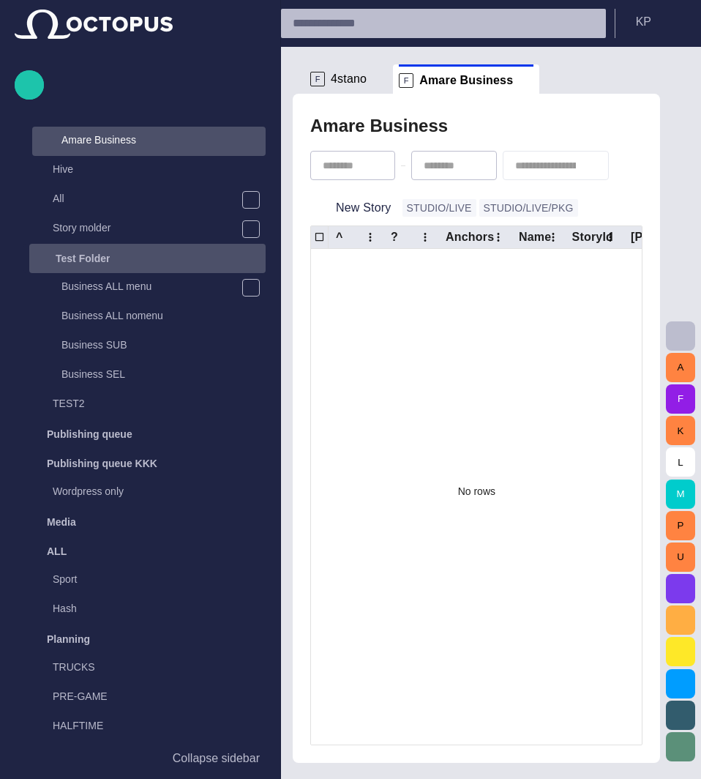
click at [85, 258] on p "Test Folder" at bounding box center [83, 258] width 54 height 15
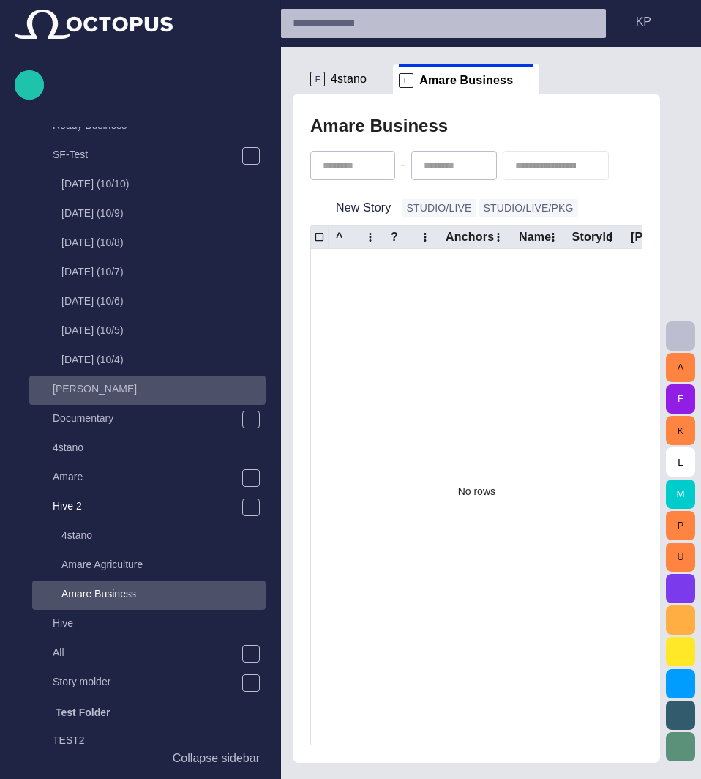
click at [76, 384] on p "[PERSON_NAME]" at bounding box center [159, 388] width 213 height 15
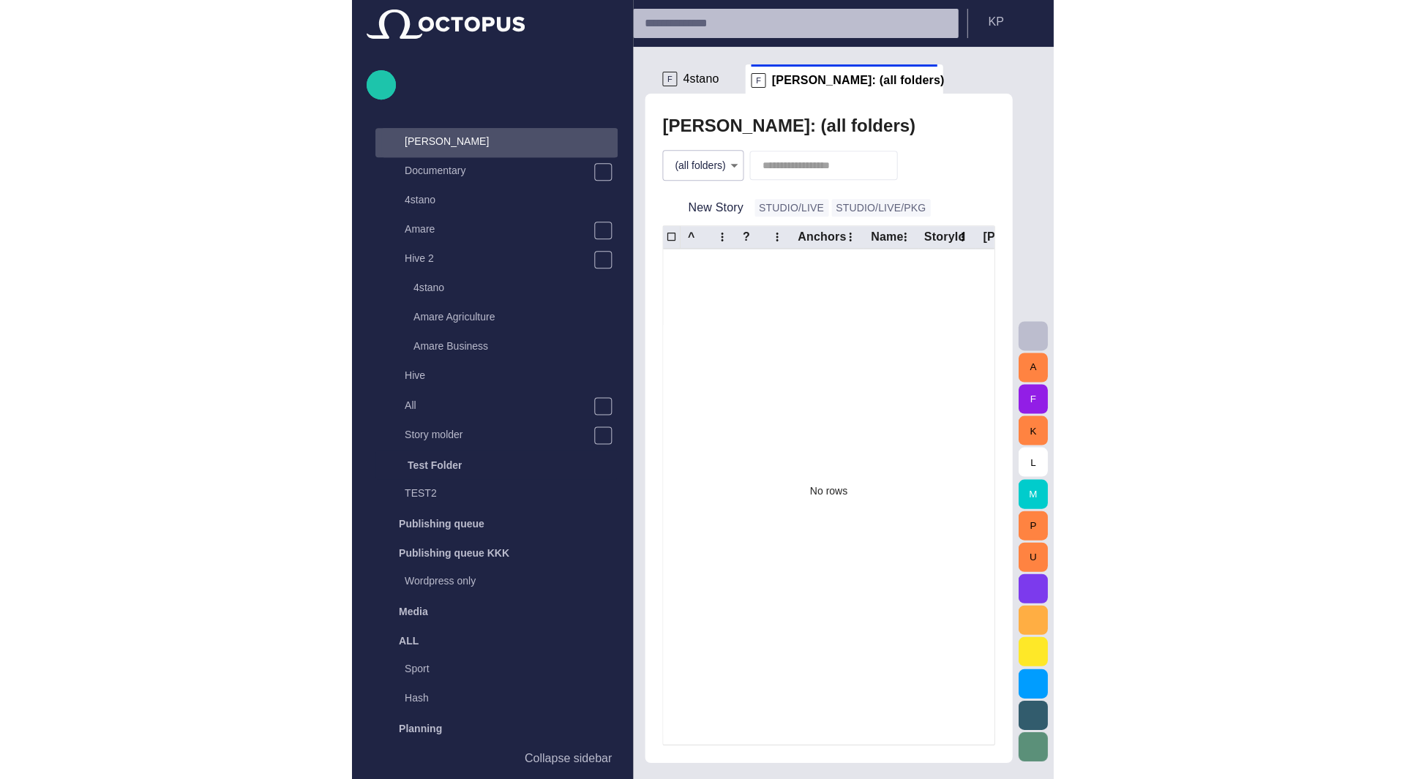
scroll to position [1054, 0]
